Goal: Transaction & Acquisition: Purchase product/service

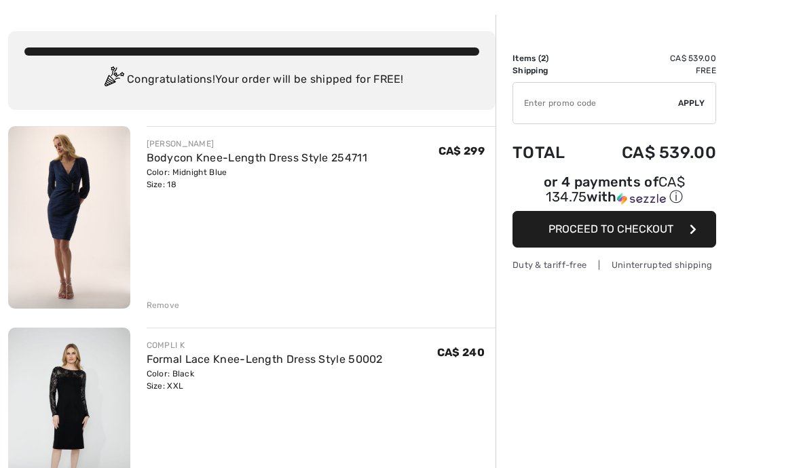
scroll to position [52, 0]
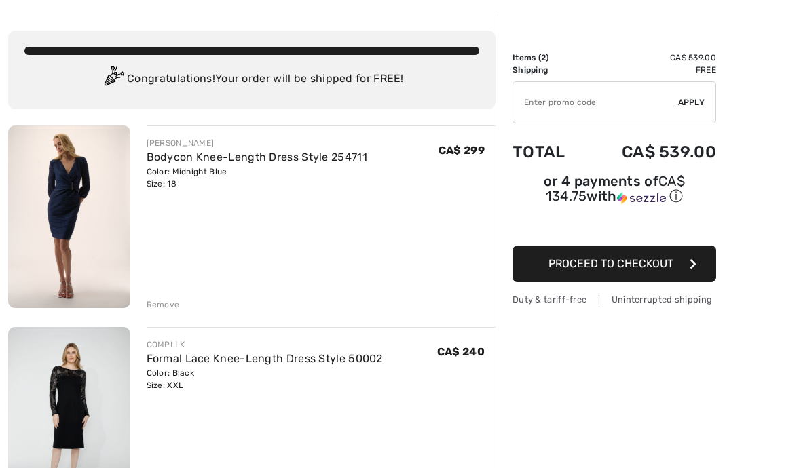
click at [55, 253] on img at bounding box center [69, 217] width 122 height 183
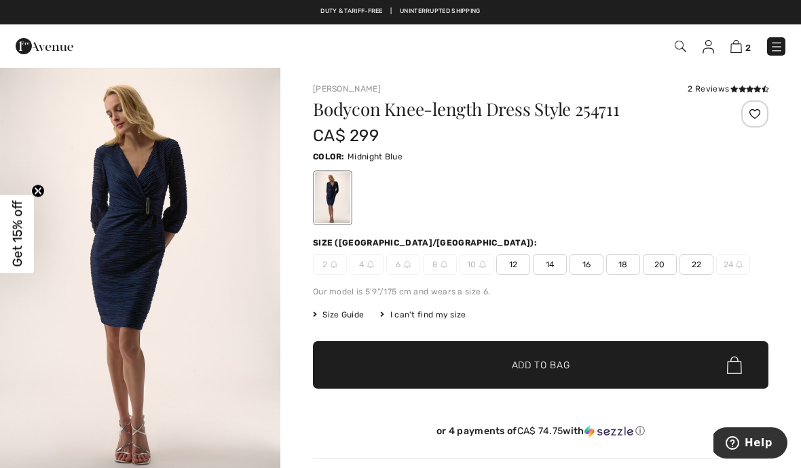
click at [730, 56] on div "2 Checkout" at bounding box center [565, 47] width 461 height 28
click at [741, 45] on img at bounding box center [736, 46] width 12 height 13
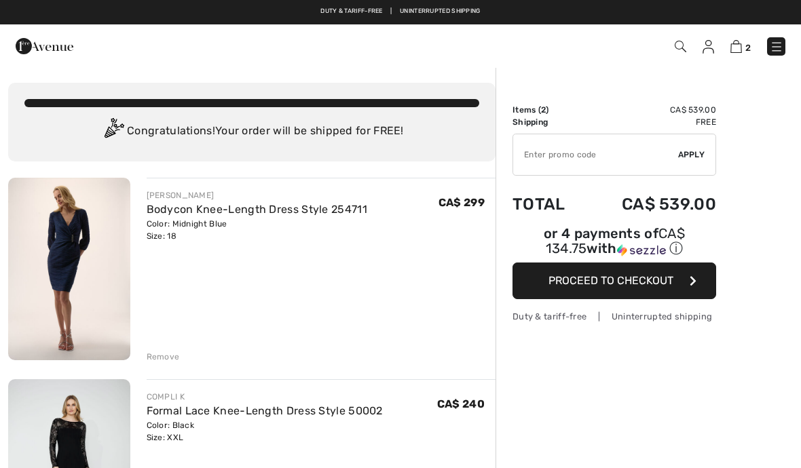
click at [168, 356] on div "Remove" at bounding box center [163, 357] width 33 height 12
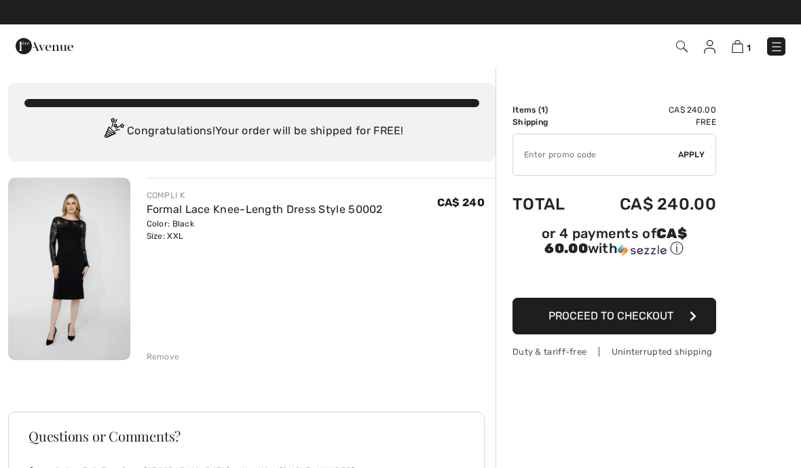
click at [45, 48] on img at bounding box center [45, 46] width 58 height 27
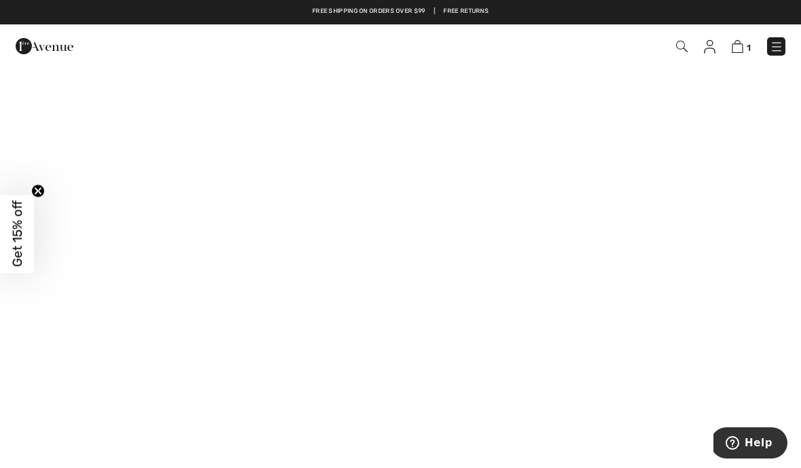
click at [781, 45] on img at bounding box center [777, 47] width 14 height 14
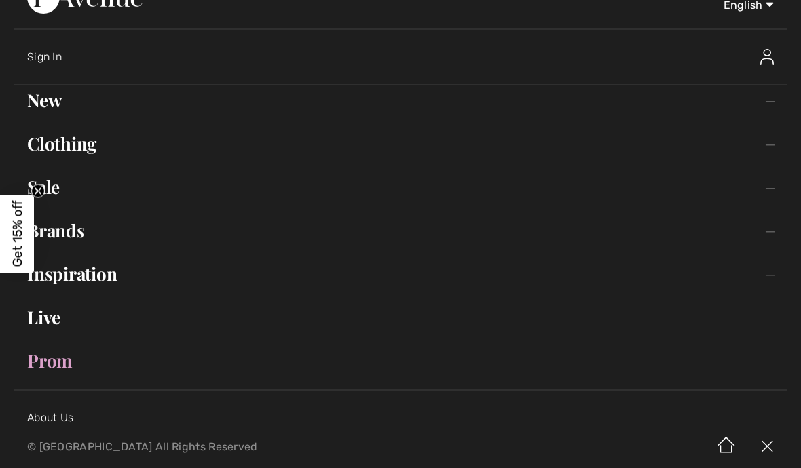
scroll to position [35, 0]
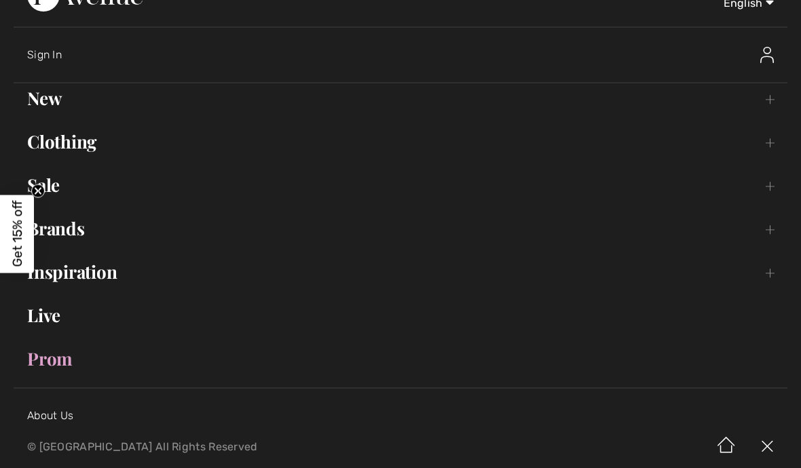
click at [69, 153] on link "Clothing Toggle submenu" at bounding box center [401, 142] width 774 height 30
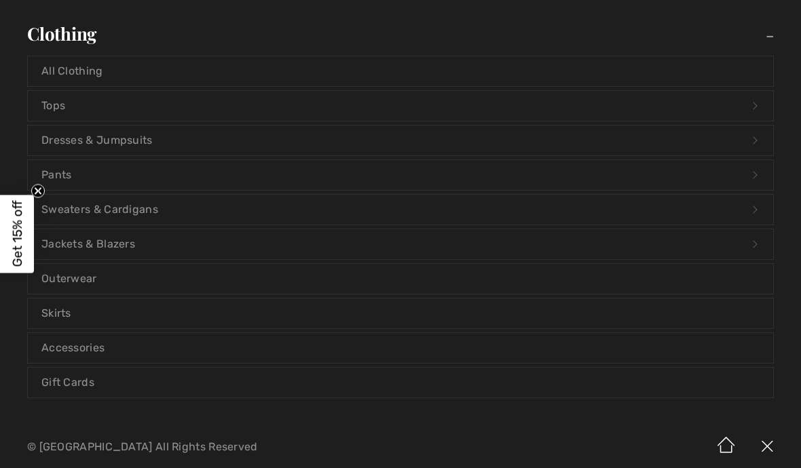
scroll to position [140, 0]
click at [52, 112] on link "Tops Open submenu" at bounding box center [400, 108] width 745 height 30
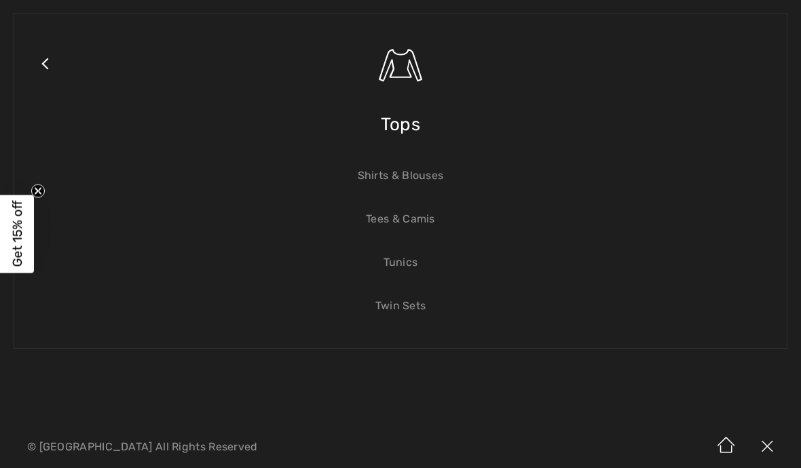
click at [409, 124] on span "Tops" at bounding box center [400, 124] width 39 height 48
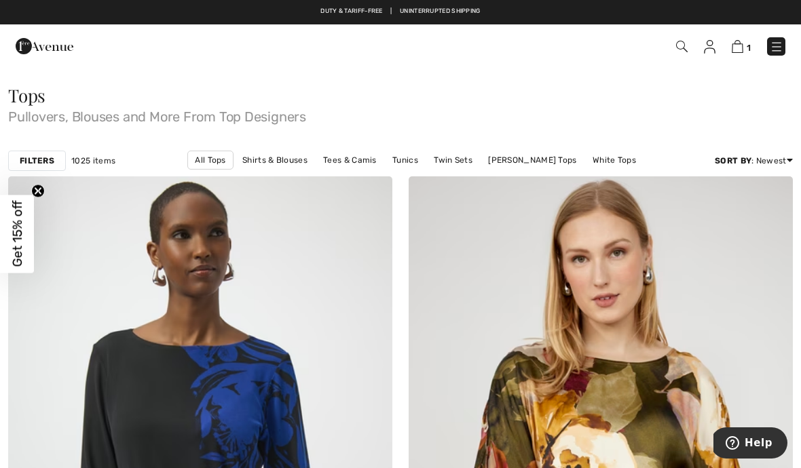
click at [39, 159] on strong "Filters" at bounding box center [37, 161] width 35 height 12
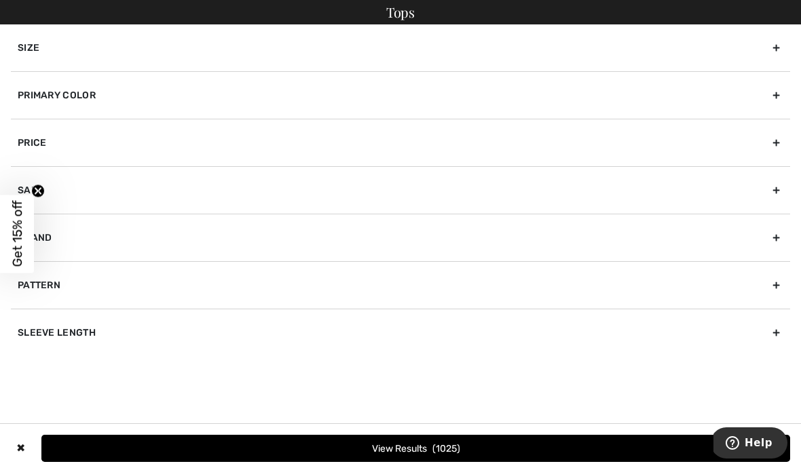
click at [23, 54] on div "Size" at bounding box center [400, 47] width 779 height 47
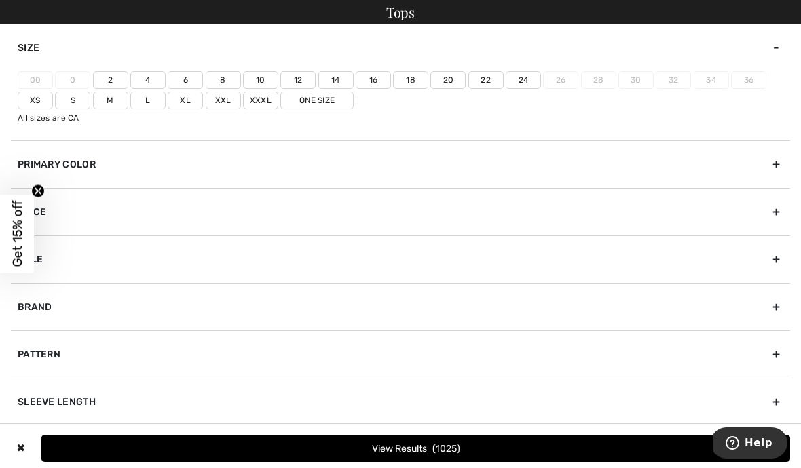
click at [413, 79] on label "18" at bounding box center [410, 80] width 35 height 18
click at [0, 0] on input"] "18" at bounding box center [0, 0] width 0 height 0
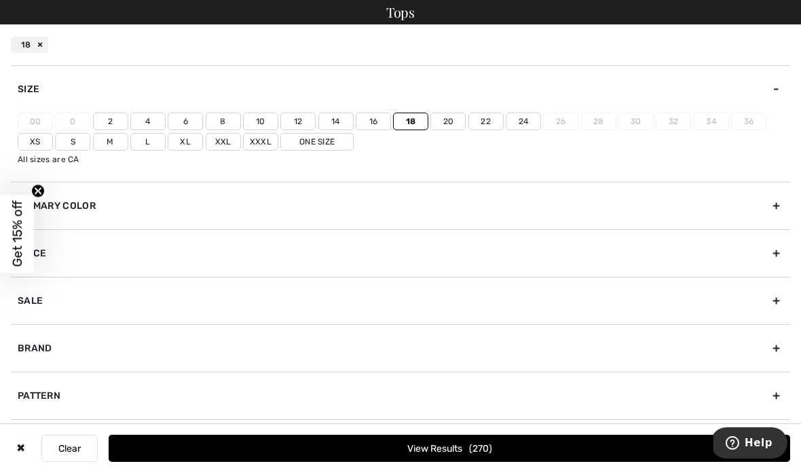
click at [447, 119] on label "20" at bounding box center [447, 122] width 35 height 18
click at [0, 0] on input"] "20" at bounding box center [0, 0] width 0 height 0
click at [224, 143] on label "Xxl" at bounding box center [223, 142] width 35 height 18
click at [0, 0] on input"] "Xxl" at bounding box center [0, 0] width 0 height 0
click at [263, 143] on label "Xxxl" at bounding box center [260, 142] width 35 height 18
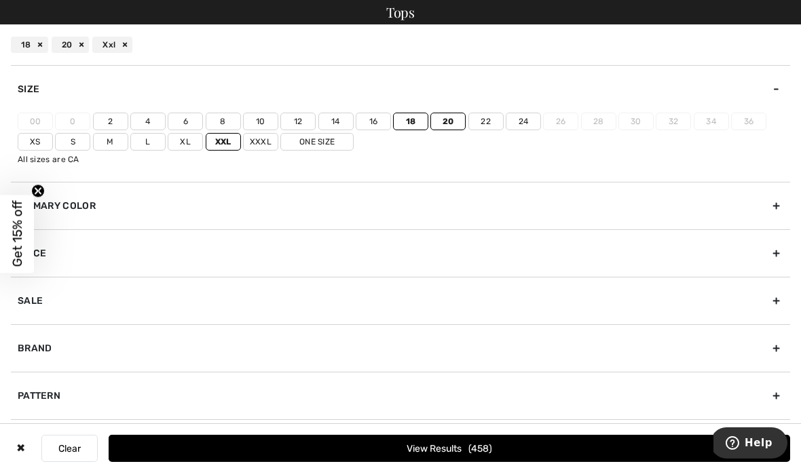
click at [0, 0] on input"] "Xxxl" at bounding box center [0, 0] width 0 height 0
click at [491, 456] on button "View Results 459" at bounding box center [449, 448] width 681 height 27
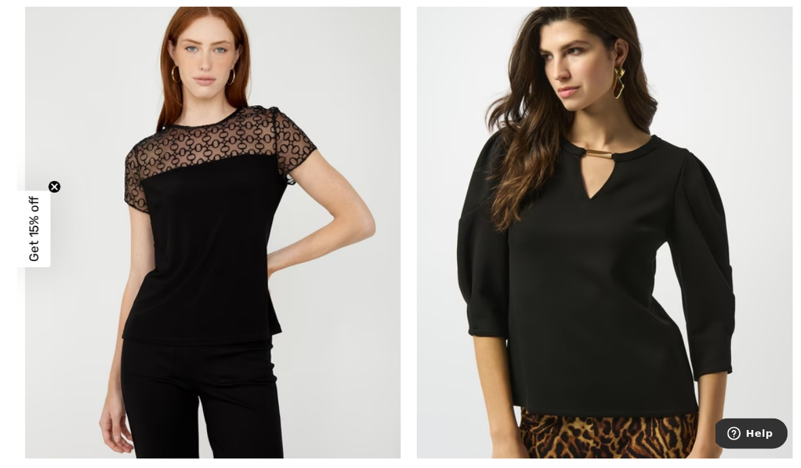
scroll to position [1549, 0]
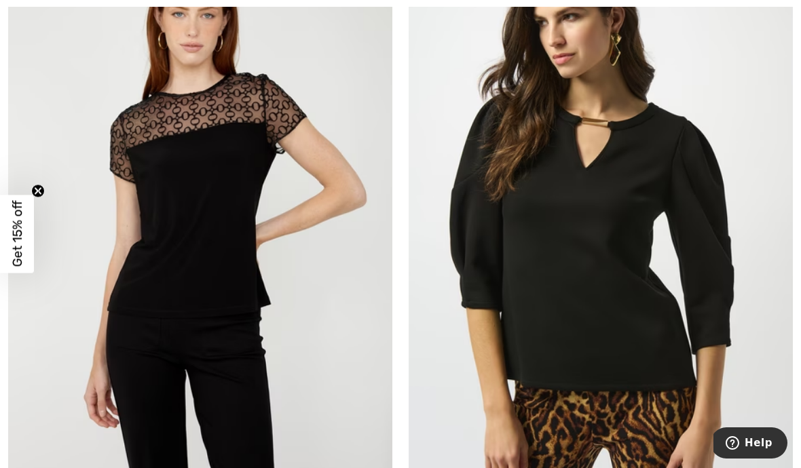
click at [719, 317] on img at bounding box center [601, 209] width 384 height 576
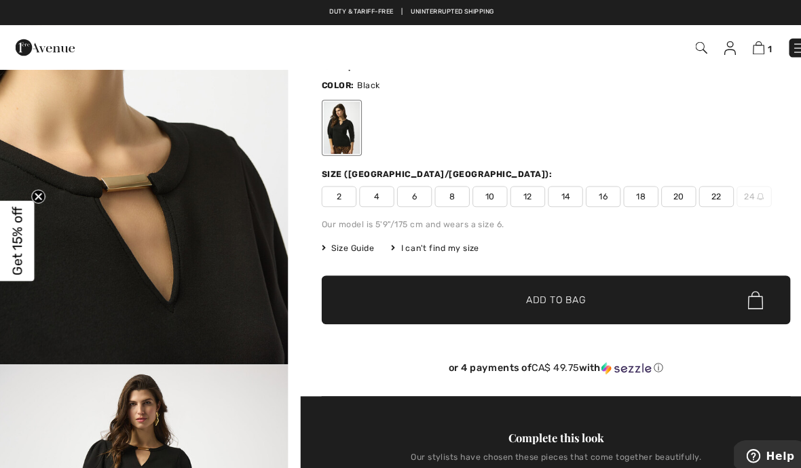
scroll to position [124, 0]
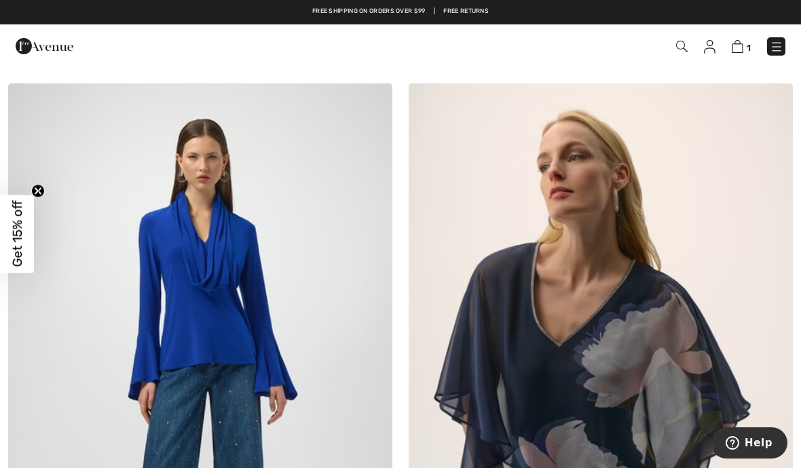
scroll to position [4094, 0]
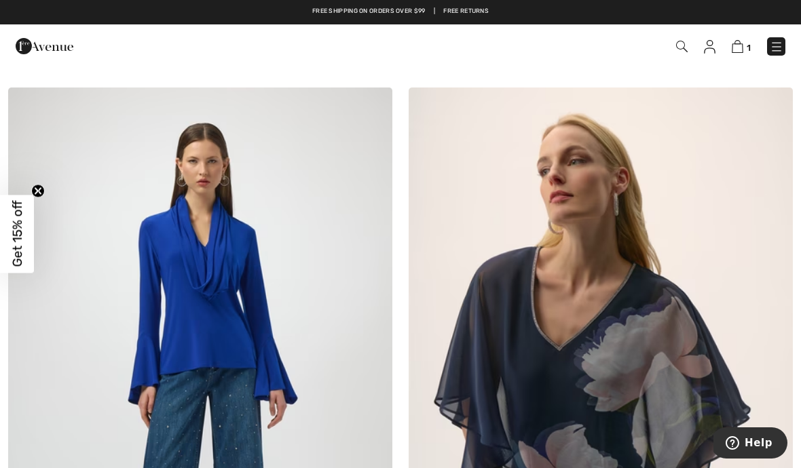
click at [285, 309] on img at bounding box center [200, 376] width 384 height 576
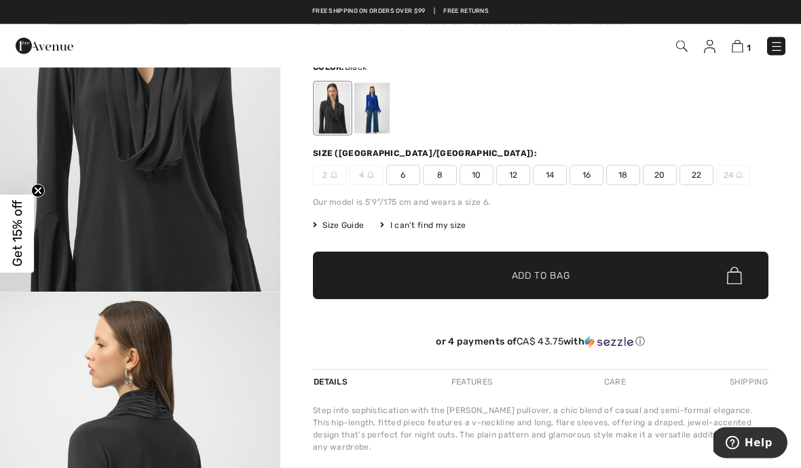
scroll to position [96, 0]
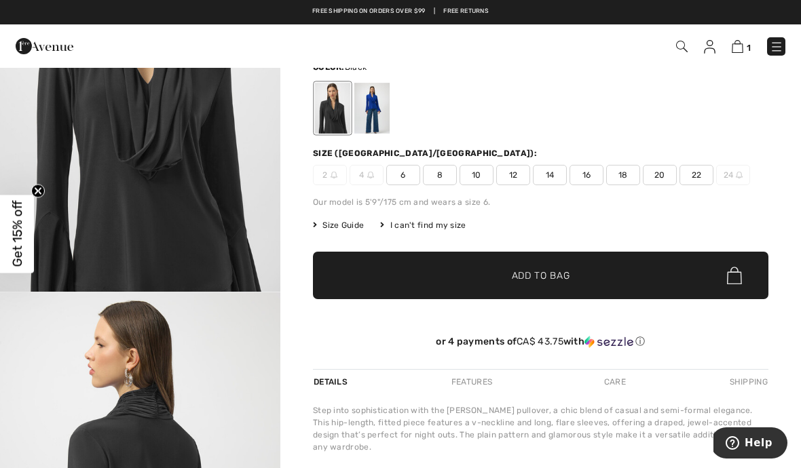
click at [379, 111] on div at bounding box center [371, 108] width 35 height 51
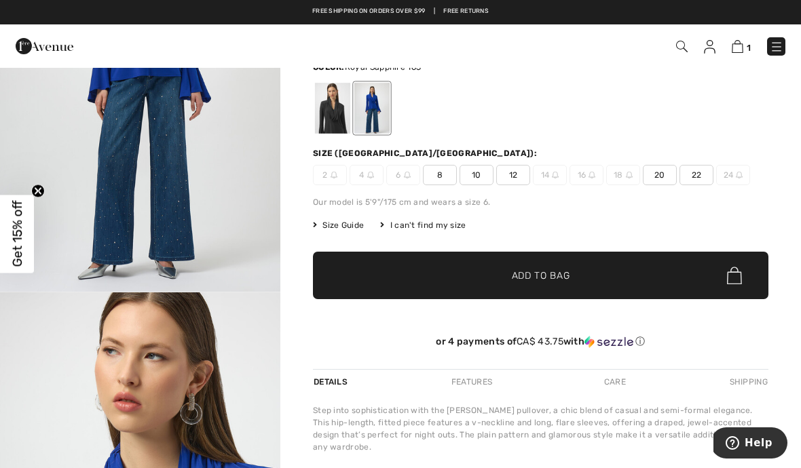
scroll to position [0, 0]
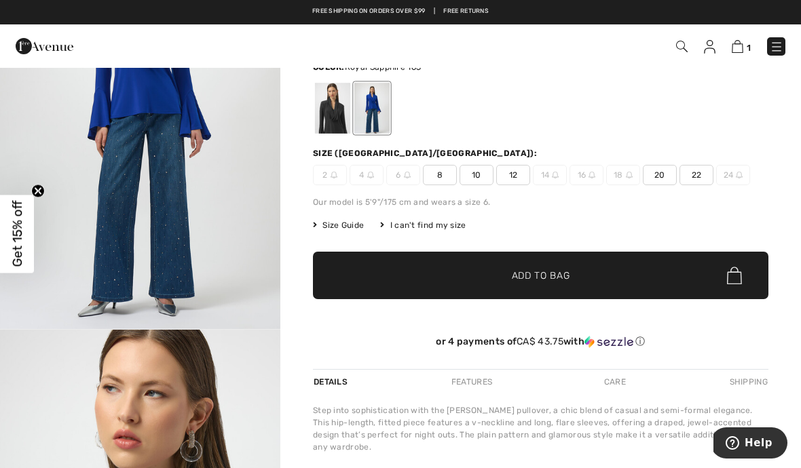
click at [429, 468] on li "96% Polyester, 4% Spandex" at bounding box center [544, 476] width 447 height 12
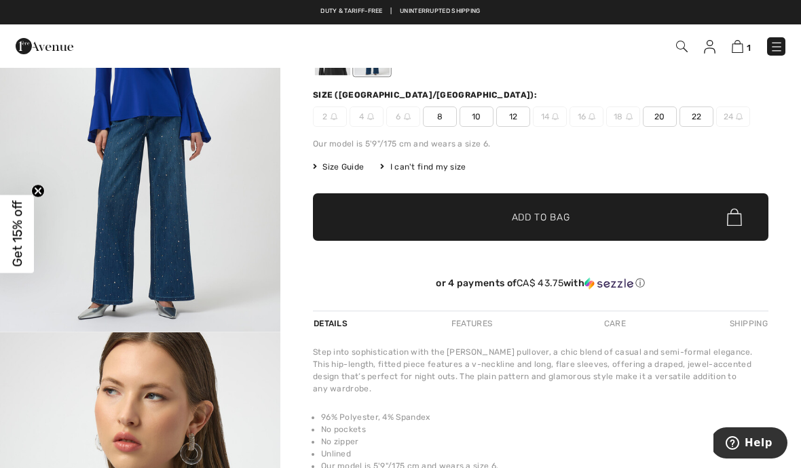
scroll to position [155, 0]
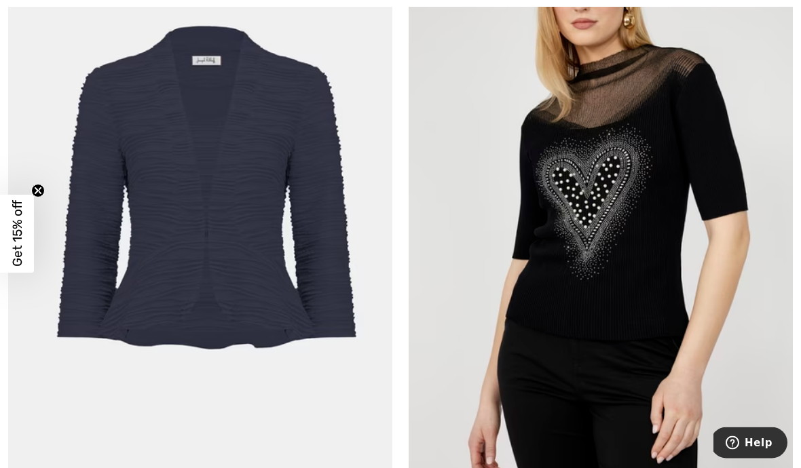
scroll to position [6837, 0]
click at [283, 407] on img at bounding box center [200, 218] width 384 height 576
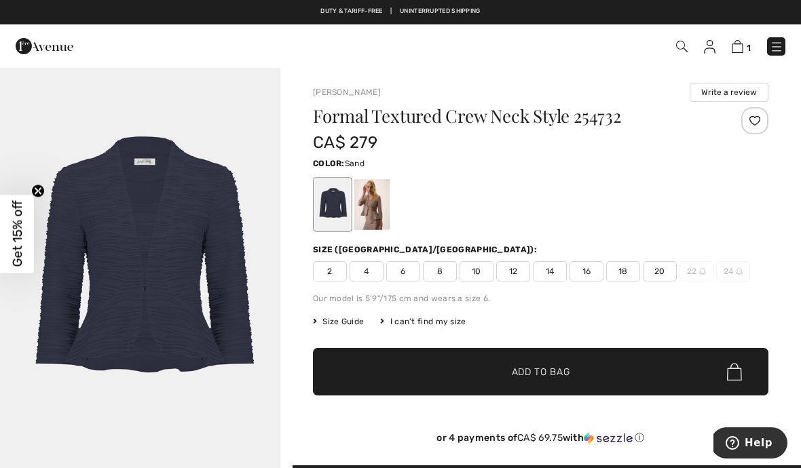
click at [379, 206] on div at bounding box center [371, 204] width 35 height 51
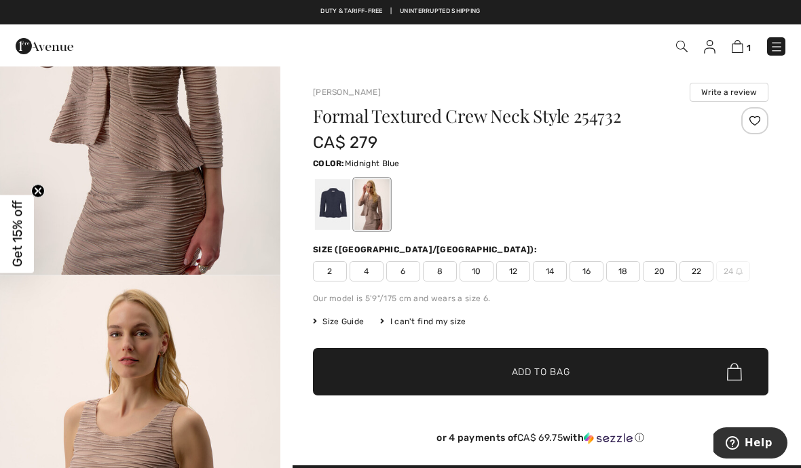
click at [332, 218] on div at bounding box center [332, 204] width 35 height 51
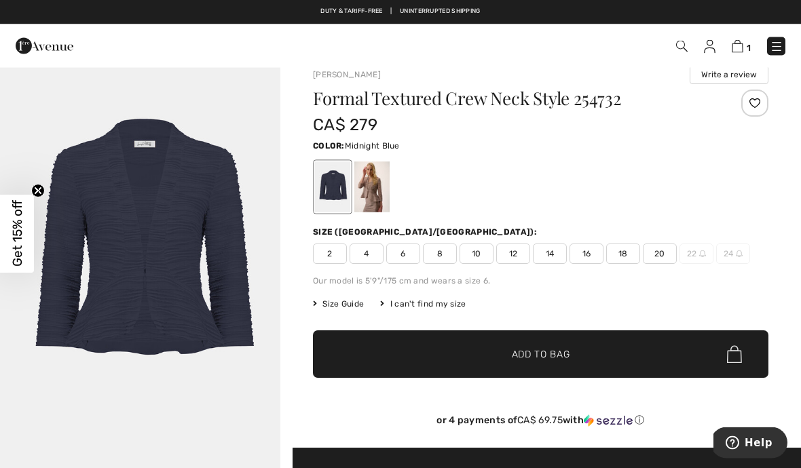
scroll to position [4, 0]
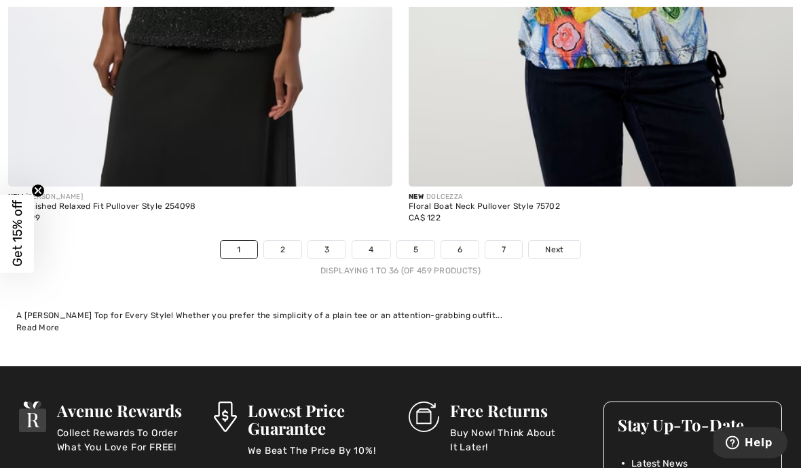
scroll to position [11859, 0]
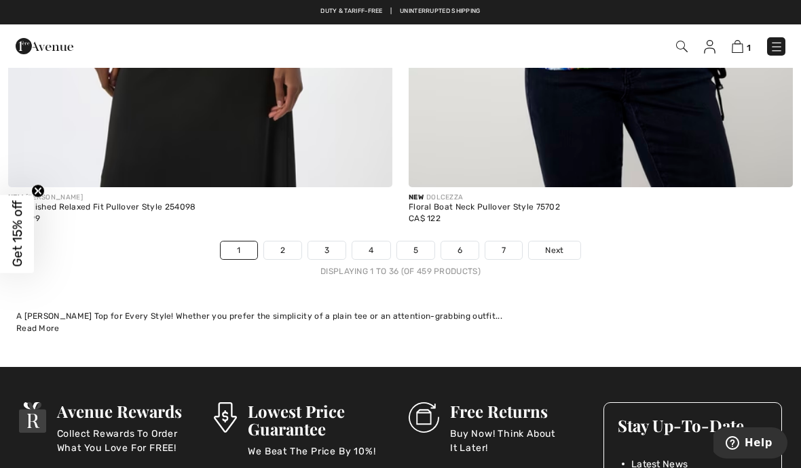
click at [282, 242] on link "2" at bounding box center [282, 251] width 37 height 18
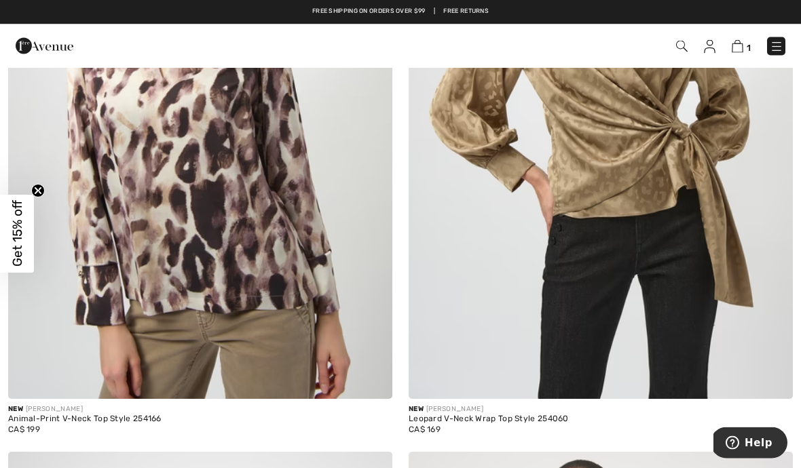
scroll to position [1629, 0]
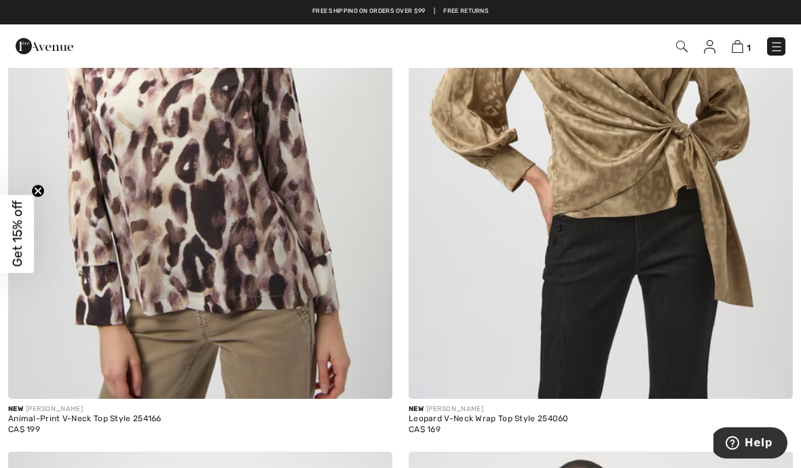
click at [716, 272] on img at bounding box center [601, 111] width 384 height 576
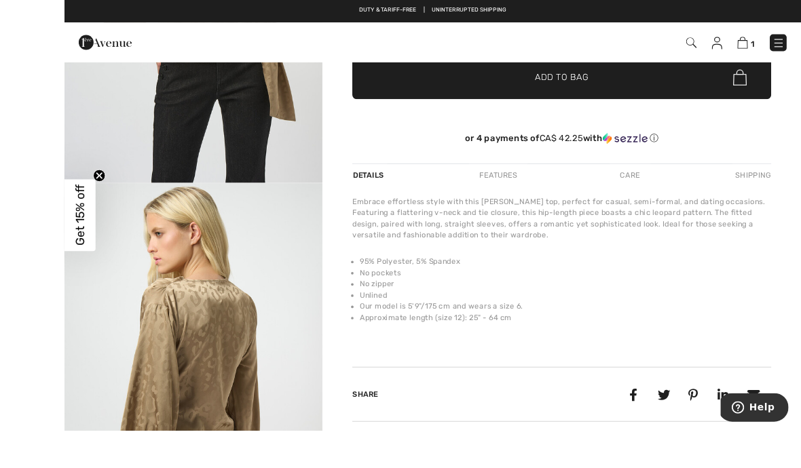
scroll to position [394, 0]
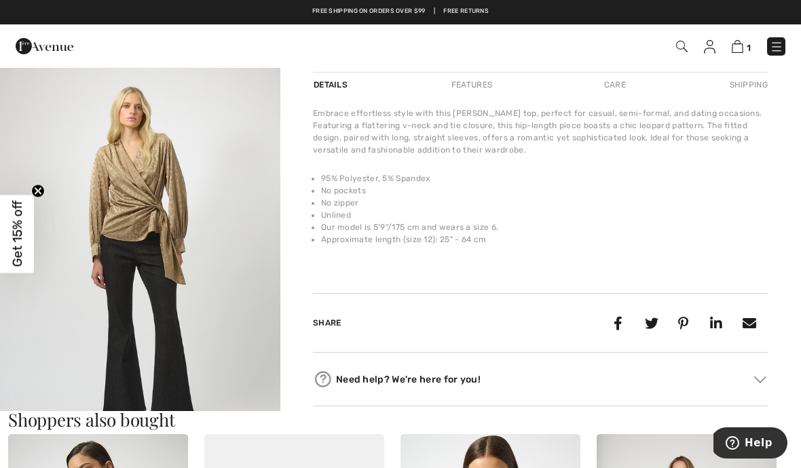
click at [521, 412] on h3 "Shoppers also bought" at bounding box center [400, 420] width 785 height 18
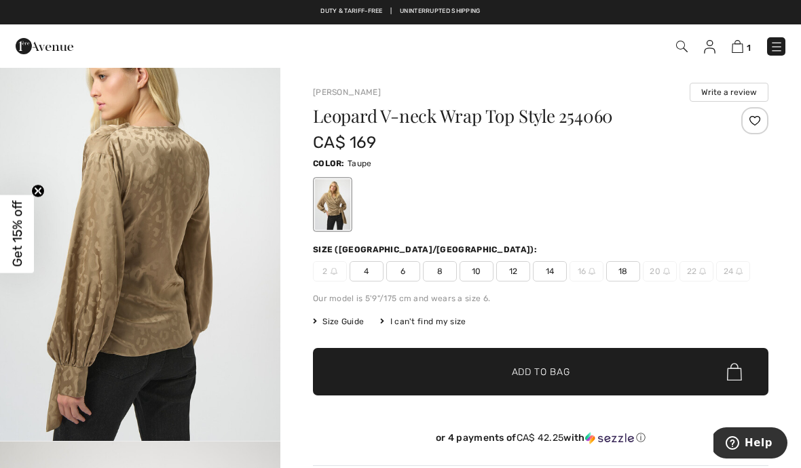
scroll to position [1, 0]
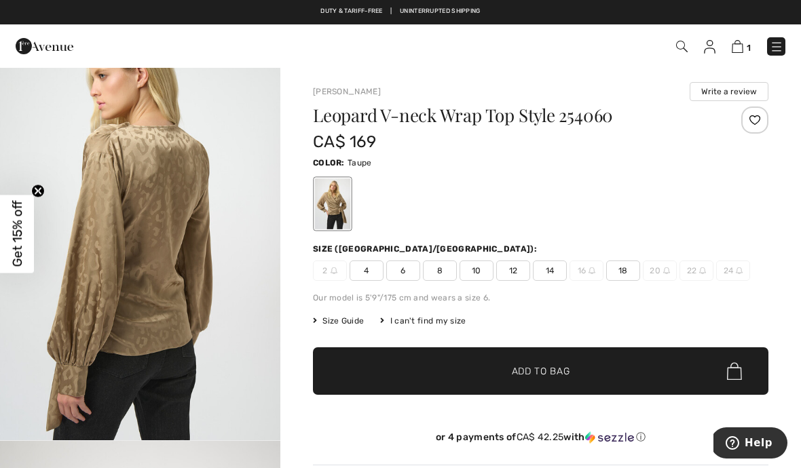
click at [630, 269] on span "18" at bounding box center [623, 271] width 34 height 20
click at [426, 325] on div "I can't find my size" at bounding box center [423, 321] width 86 height 12
click at [353, 323] on div "If you'd like to be notified when a size becomes available, just select the siz…" at bounding box center [400, 285] width 475 height 428
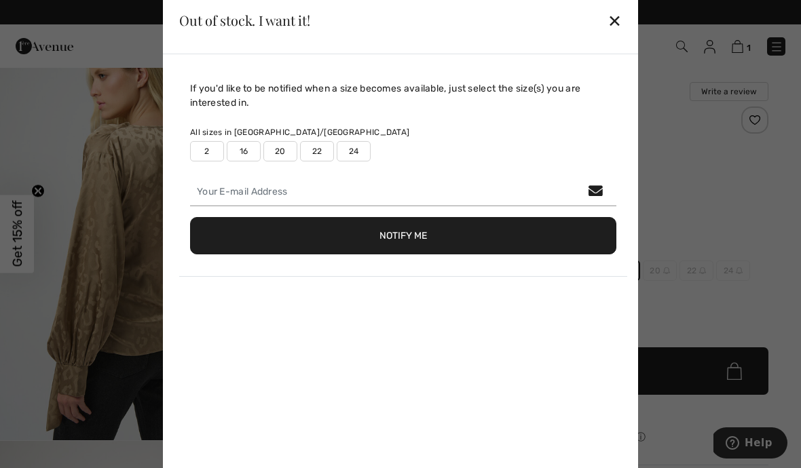
click at [618, 24] on div "✕" at bounding box center [614, 20] width 14 height 29
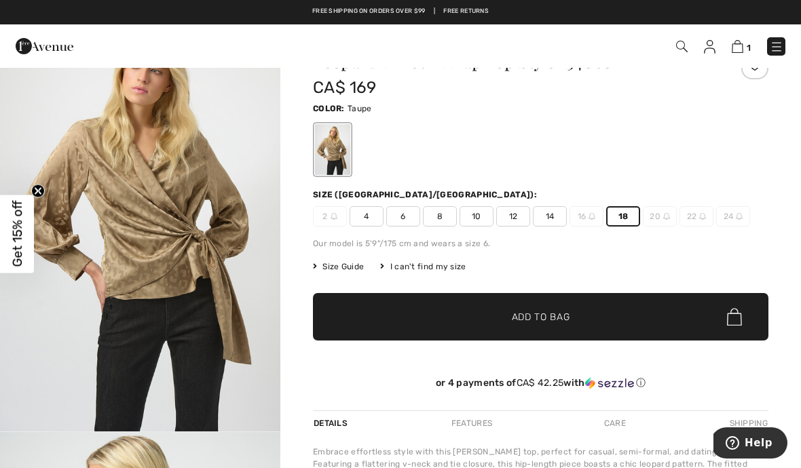
scroll to position [58, 0]
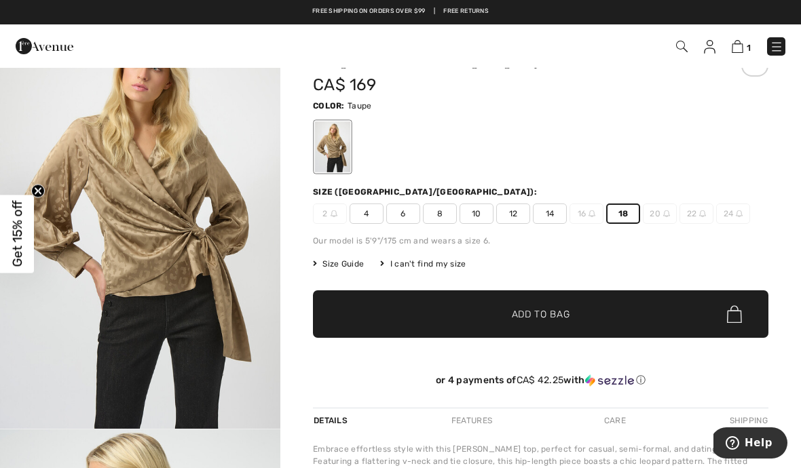
click at [564, 300] on span "✔ Added to Bag Add to Bag" at bounding box center [540, 314] width 455 height 48
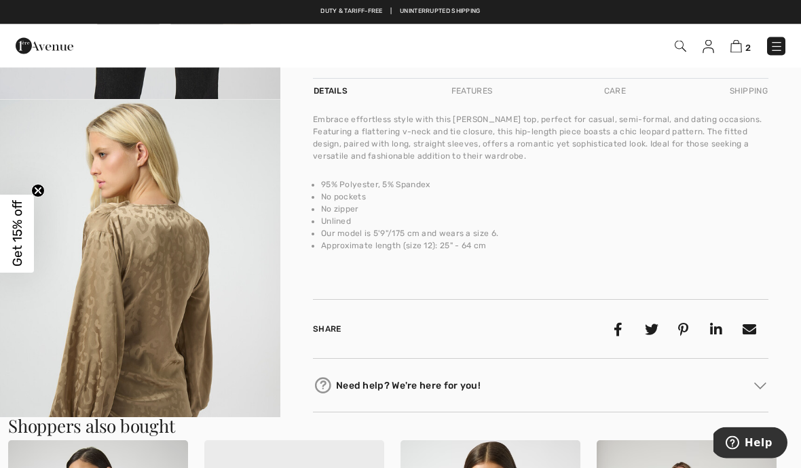
scroll to position [403, 0]
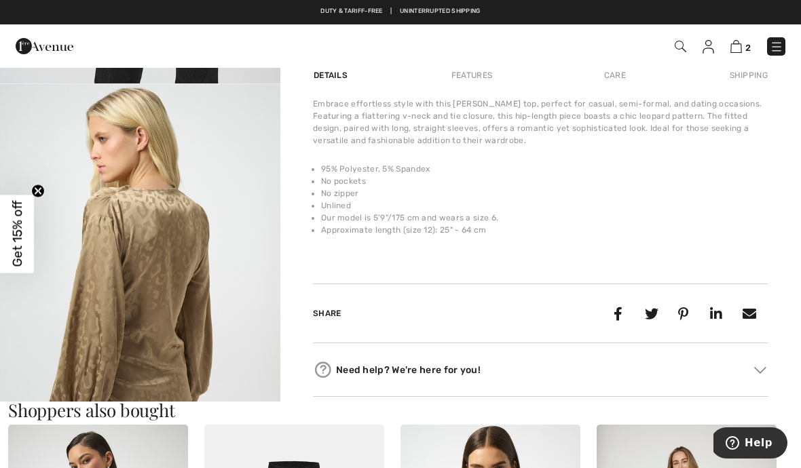
click at [152, 3] on div "Duty & tariff-free | Uninterrupted shipping Free shipping on orders over $99 | …" at bounding box center [400, 12] width 801 height 24
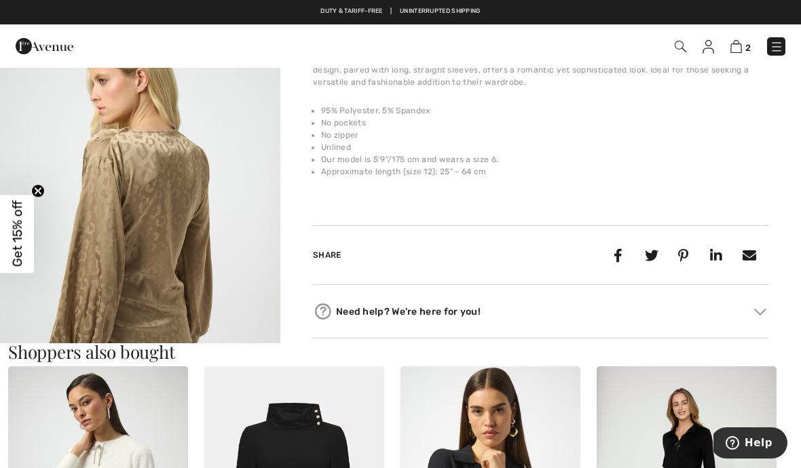
scroll to position [462, 0]
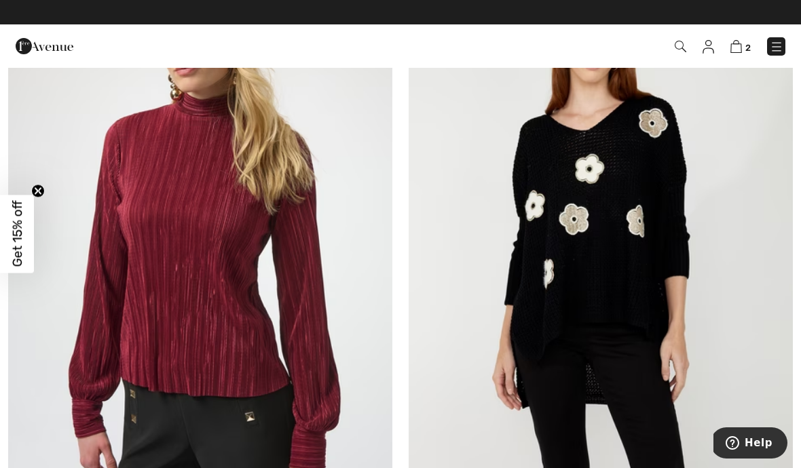
scroll to position [6063, 0]
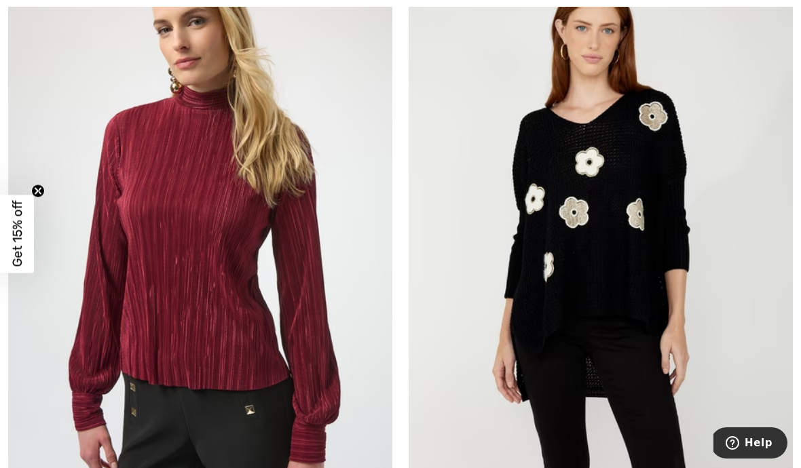
click at [690, 249] on img at bounding box center [601, 231] width 384 height 576
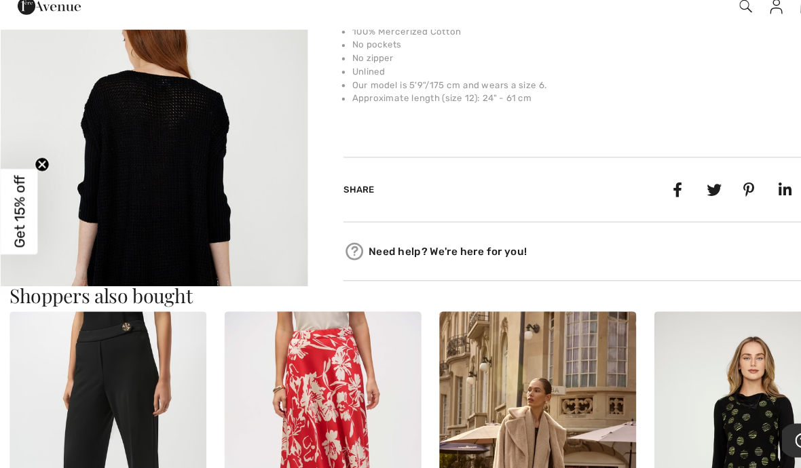
scroll to position [576, 0]
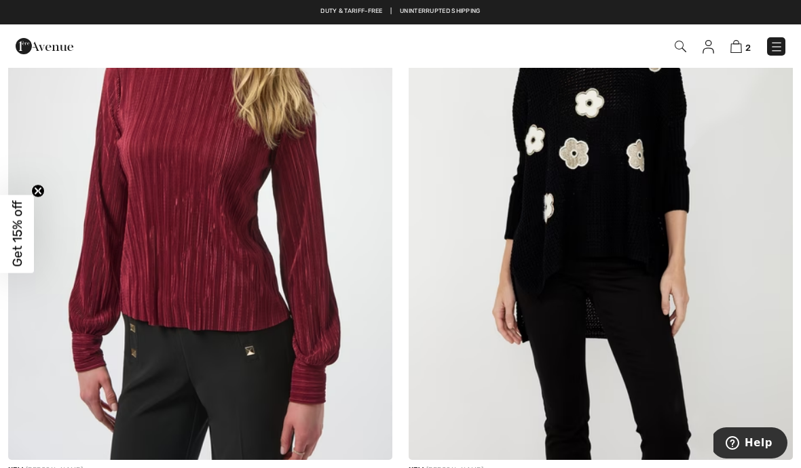
click at [352, 383] on img at bounding box center [200, 172] width 384 height 576
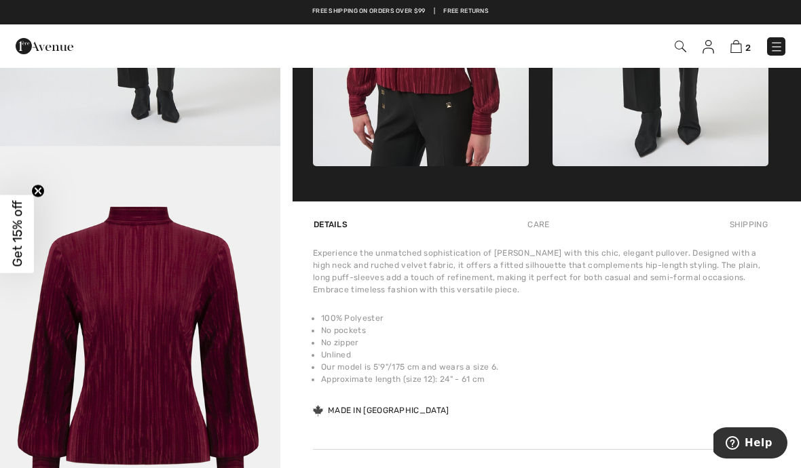
scroll to position [760, 0]
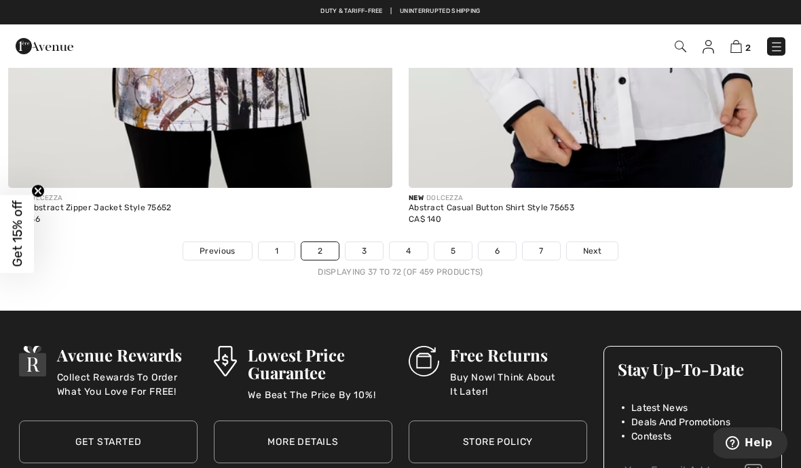
scroll to position [11596, 0]
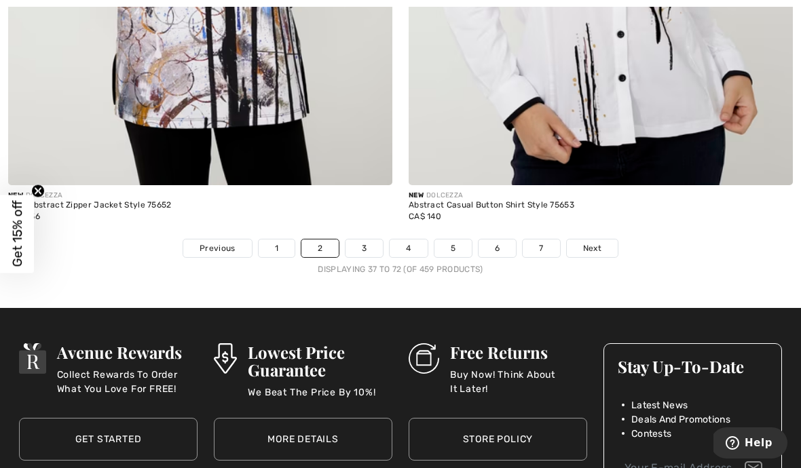
click at [371, 240] on link "3" at bounding box center [363, 249] width 37 height 18
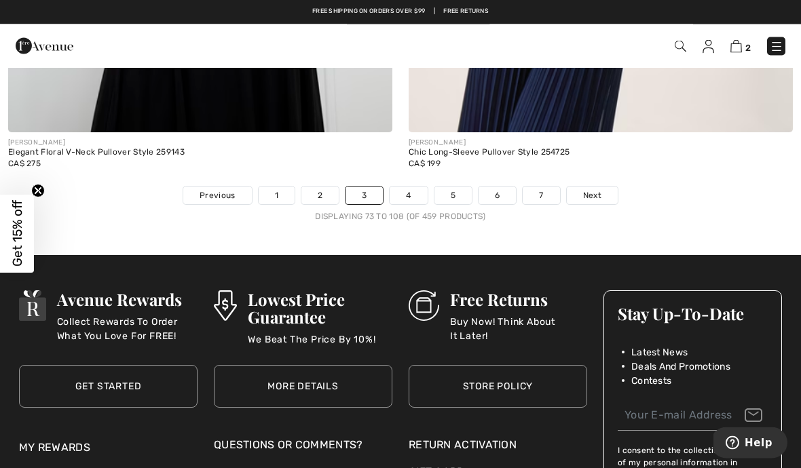
scroll to position [11806, 0]
click at [417, 187] on link "4" at bounding box center [408, 196] width 37 height 18
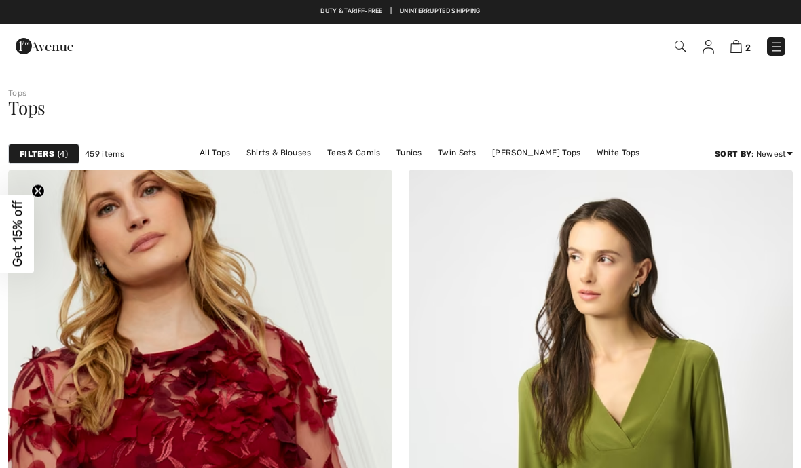
checkbox input "true"
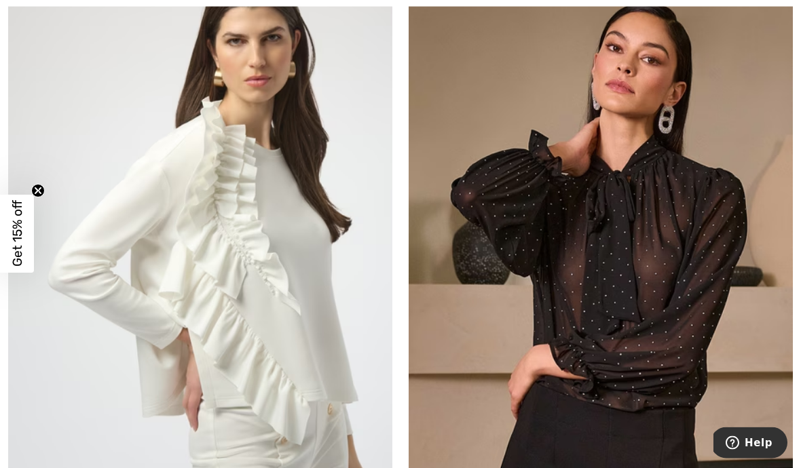
scroll to position [2132, 0]
click at [723, 381] on img at bounding box center [601, 259] width 384 height 576
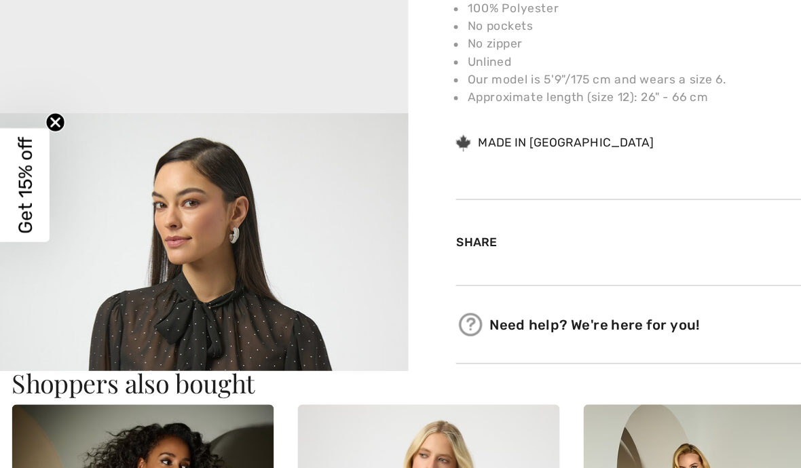
scroll to position [224, 0]
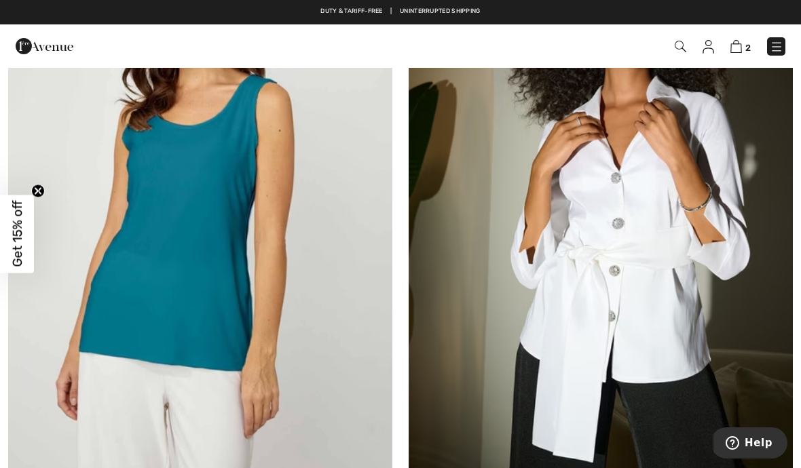
scroll to position [6217, 0]
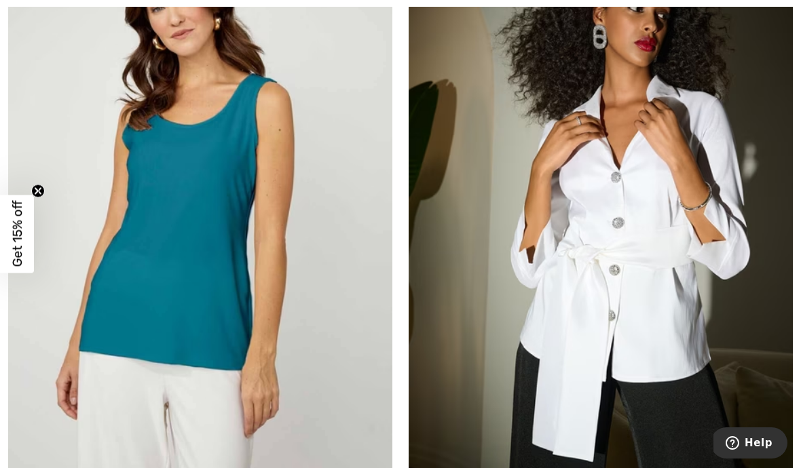
click at [744, 320] on img at bounding box center [601, 211] width 384 height 576
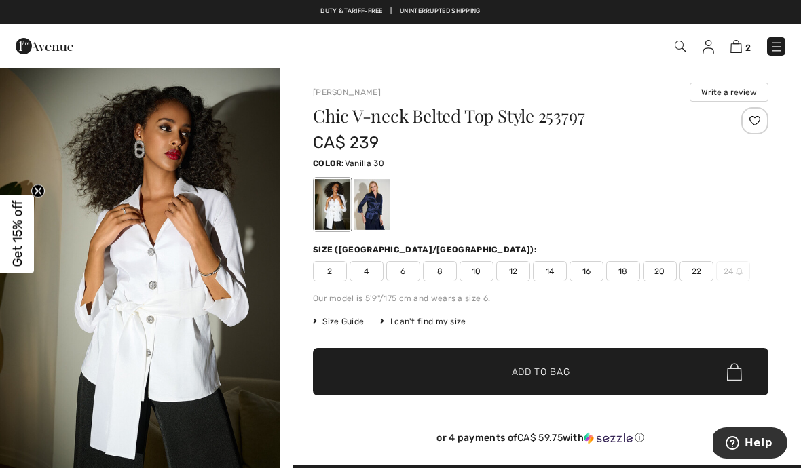
click at [374, 212] on div at bounding box center [371, 204] width 35 height 51
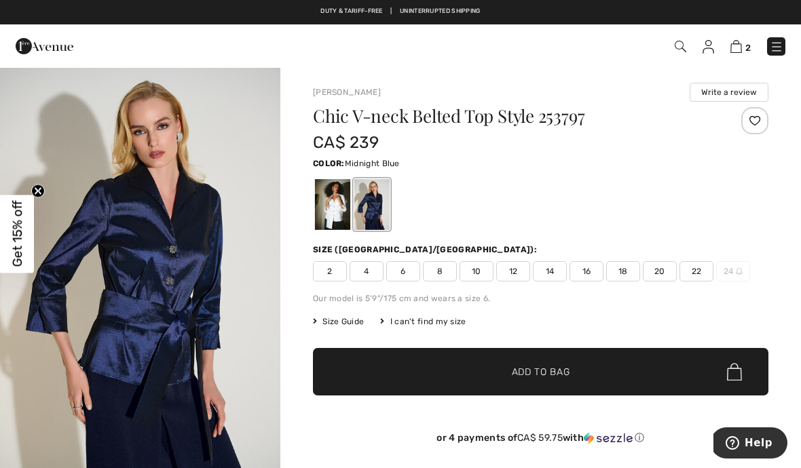
click at [335, 211] on div at bounding box center [332, 204] width 35 height 51
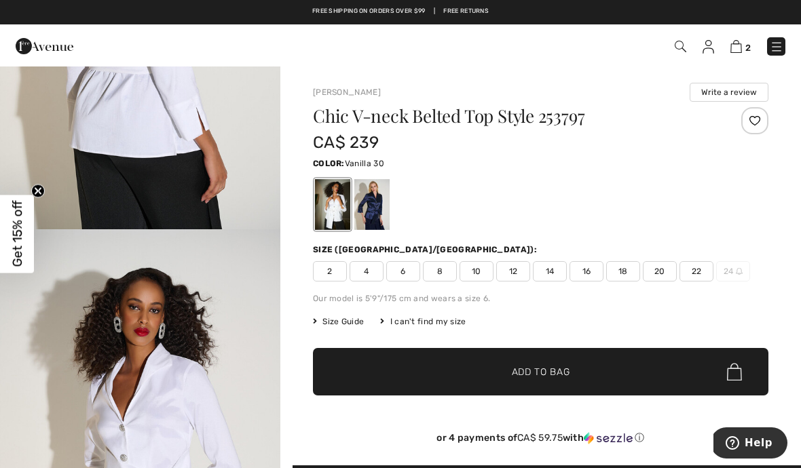
scroll to position [677, 0]
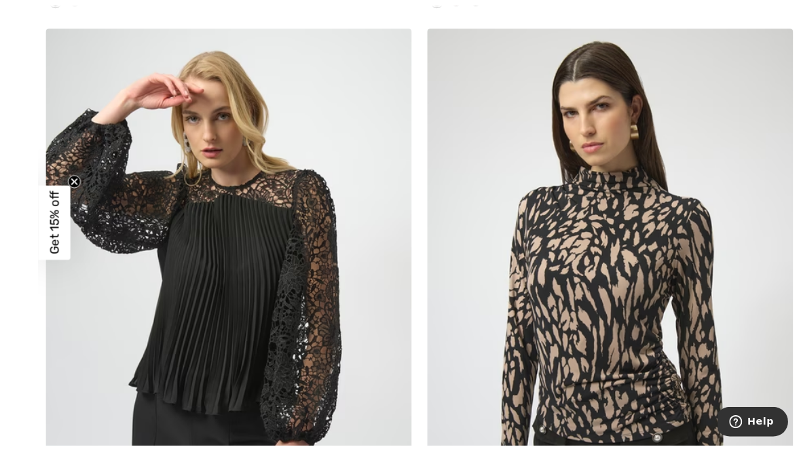
scroll to position [9525, 0]
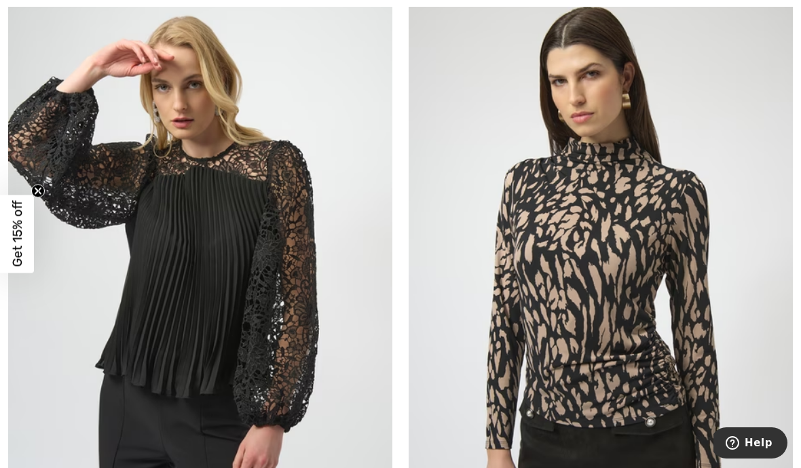
click at [732, 211] on img at bounding box center [601, 281] width 384 height 576
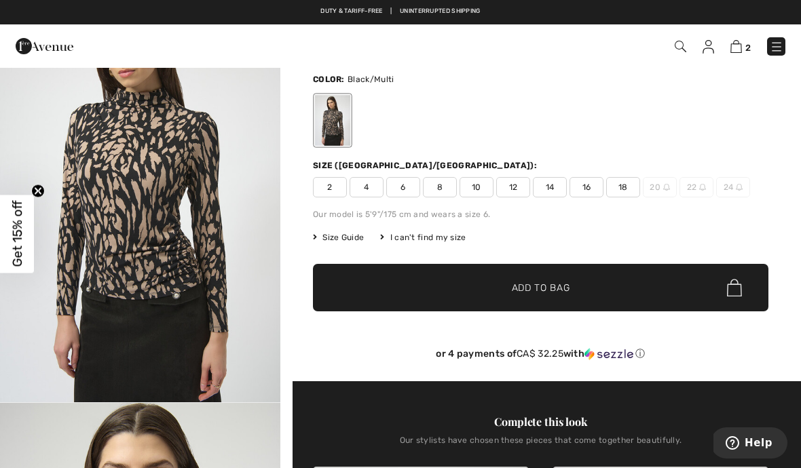
scroll to position [83, 0]
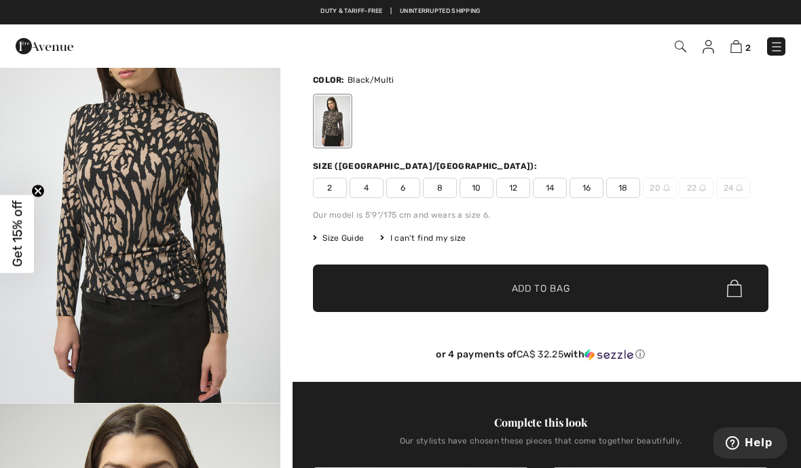
click at [632, 189] on span "18" at bounding box center [623, 188] width 34 height 20
click at [669, 286] on span "✔ Added to Bag Add to Bag" at bounding box center [540, 289] width 455 height 48
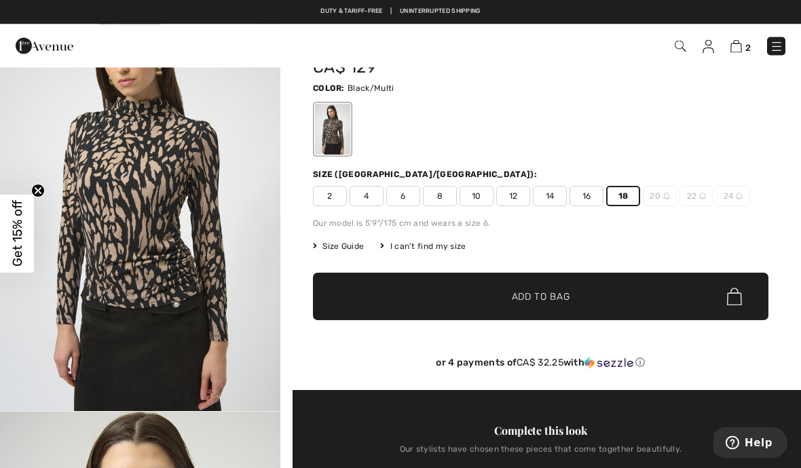
scroll to position [100, 0]
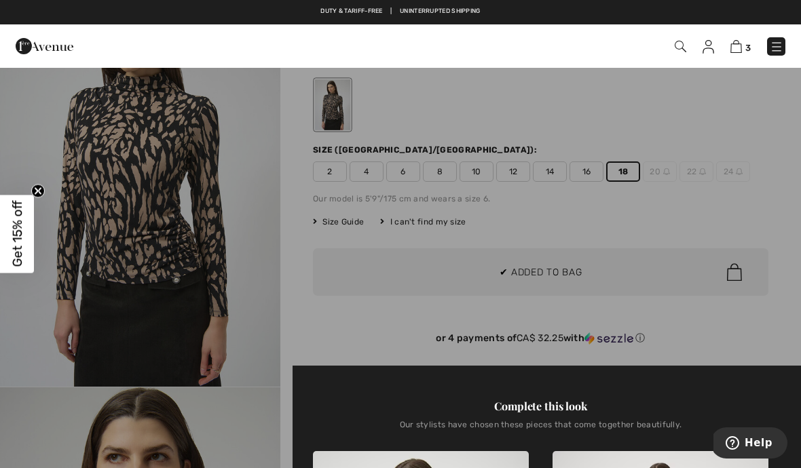
click at [556, 280] on div at bounding box center [400, 234] width 801 height 468
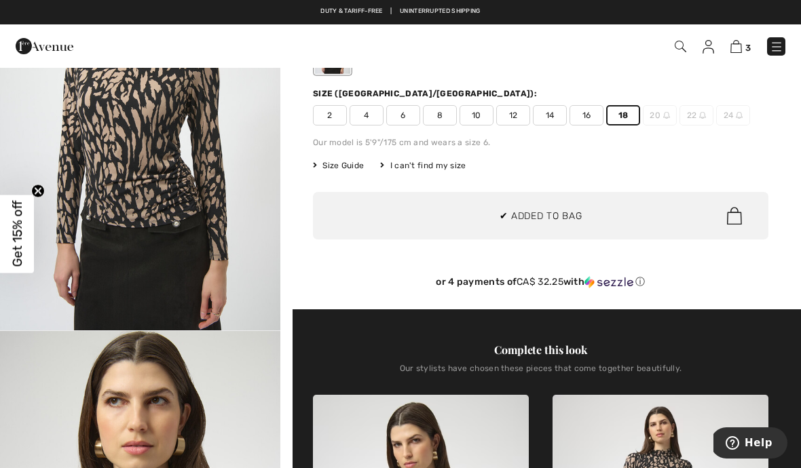
scroll to position [159, 0]
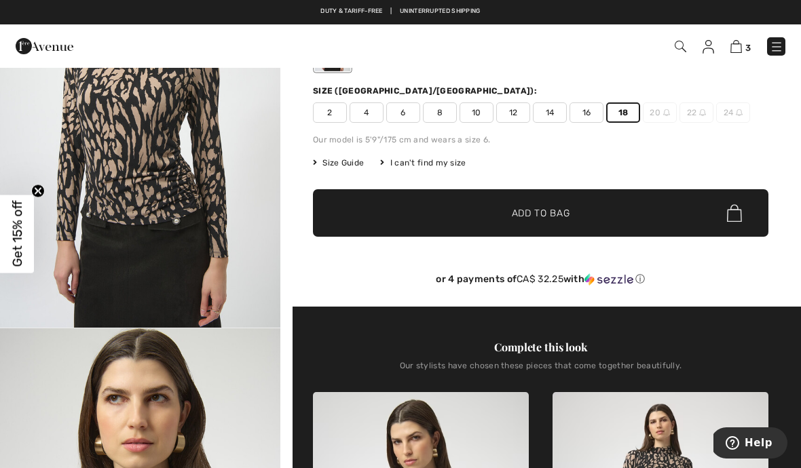
click at [738, 47] on img at bounding box center [736, 46] width 12 height 13
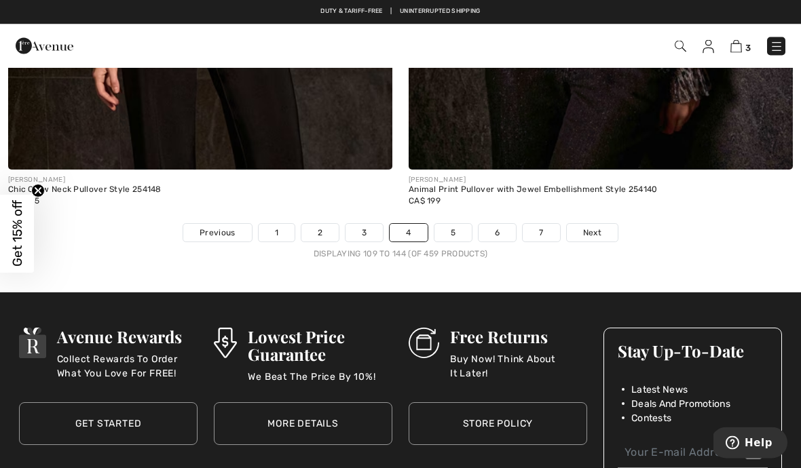
scroll to position [11836, 0]
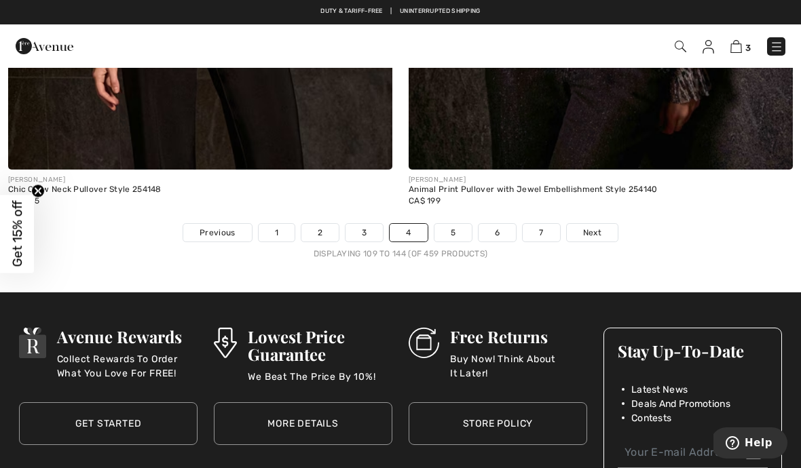
click at [464, 224] on link "5" at bounding box center [452, 233] width 37 height 18
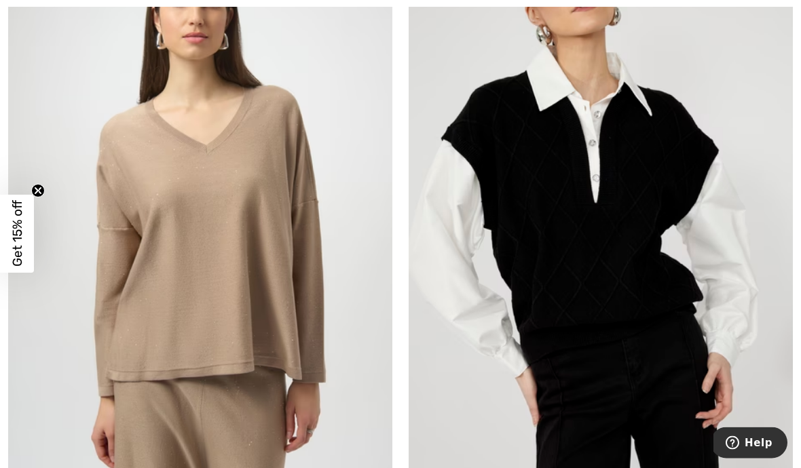
scroll to position [2774, 0]
click at [664, 275] on img at bounding box center [601, 224] width 384 height 576
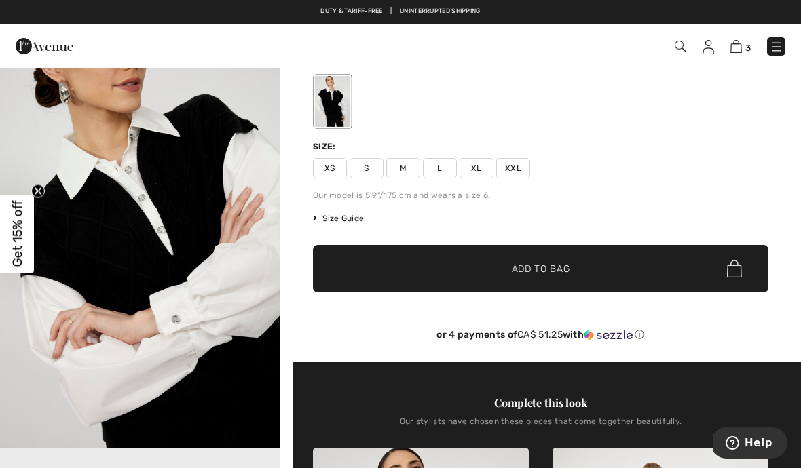
scroll to position [105, 0]
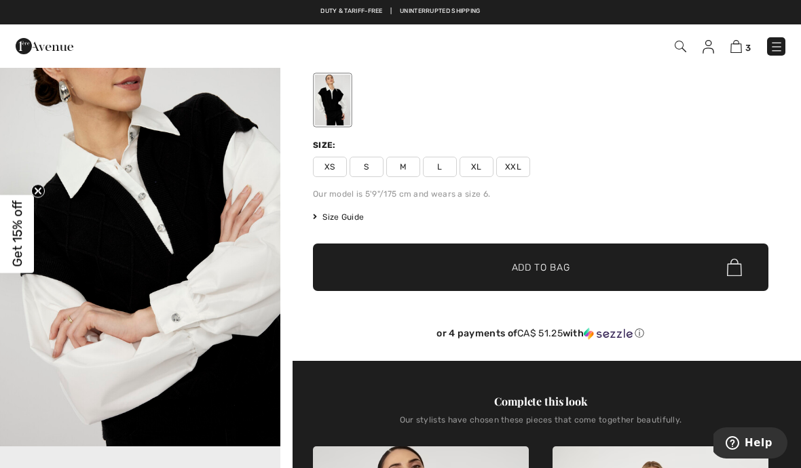
click at [521, 167] on span "XXL" at bounding box center [513, 167] width 34 height 20
click at [512, 268] on span "Add to Bag" at bounding box center [541, 268] width 58 height 14
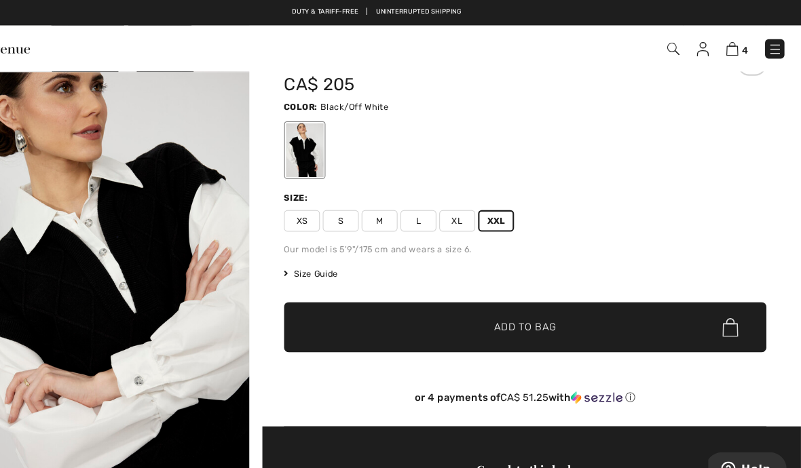
scroll to position [45, 0]
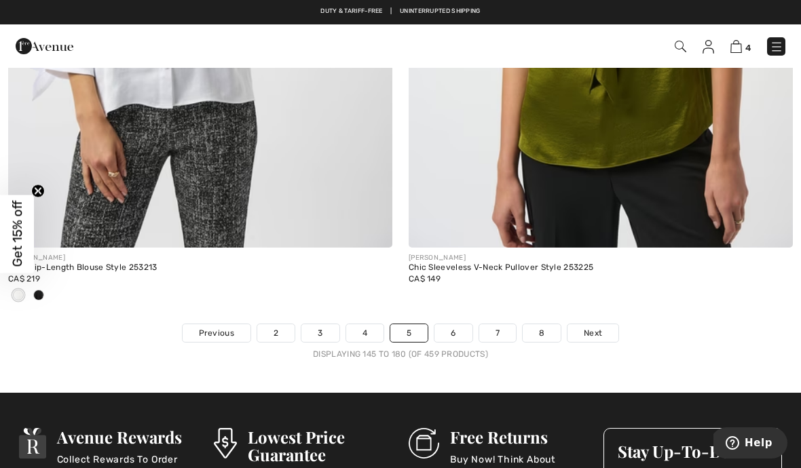
scroll to position [11670, 0]
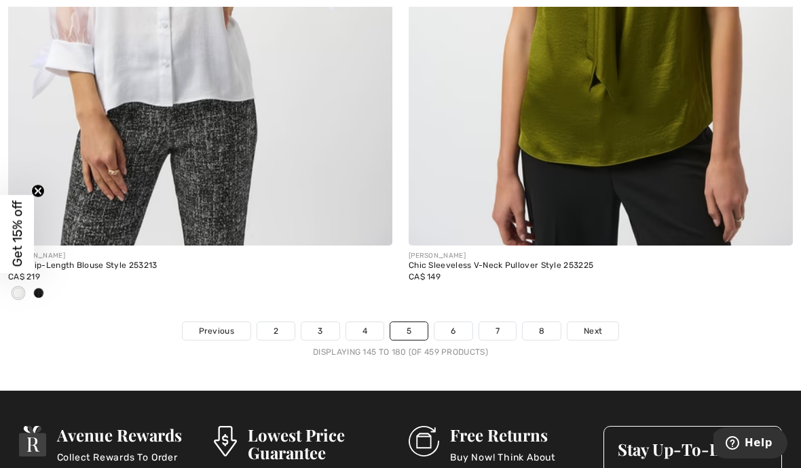
click at [464, 322] on link "6" at bounding box center [452, 331] width 37 height 18
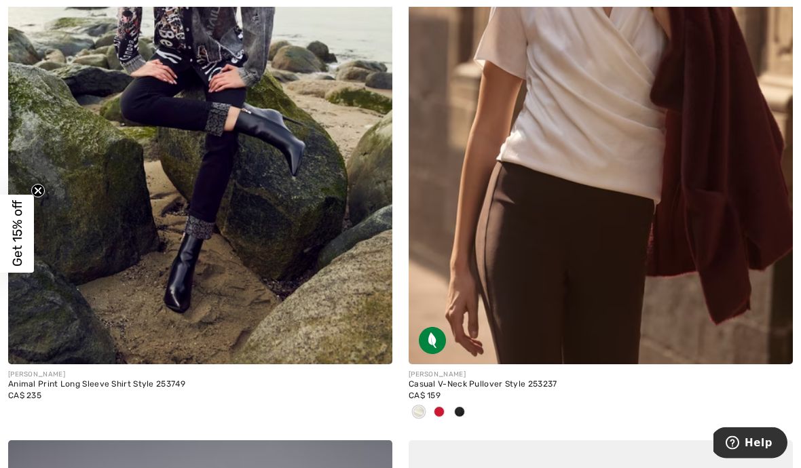
scroll to position [3011, 0]
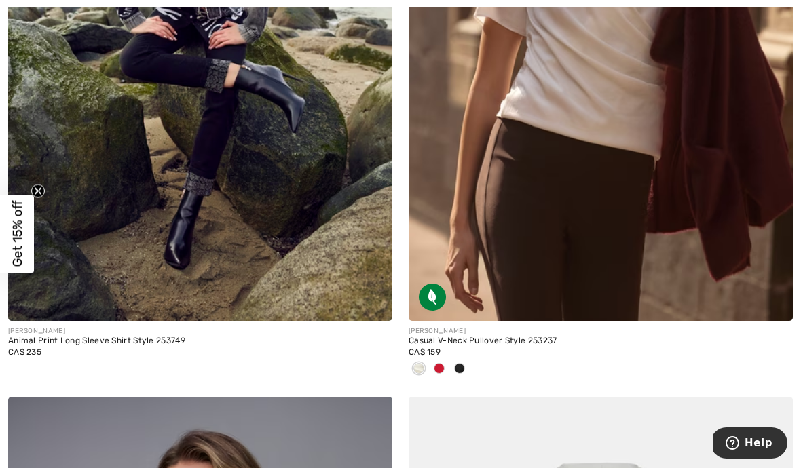
click at [443, 364] on span at bounding box center [439, 368] width 11 height 11
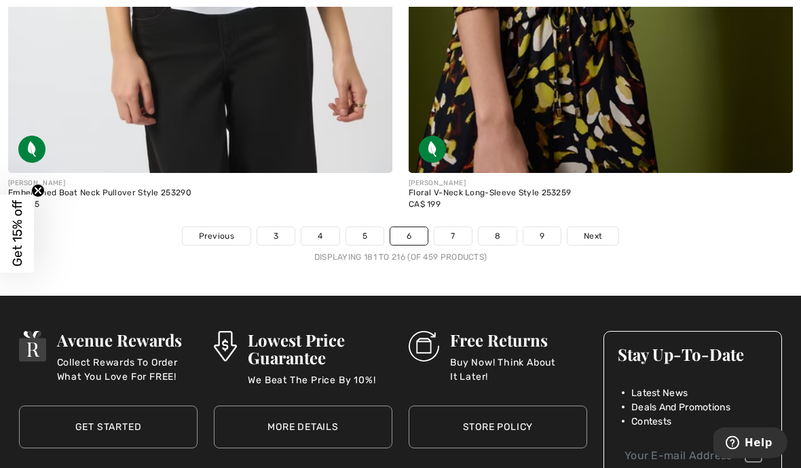
scroll to position [11791, 0]
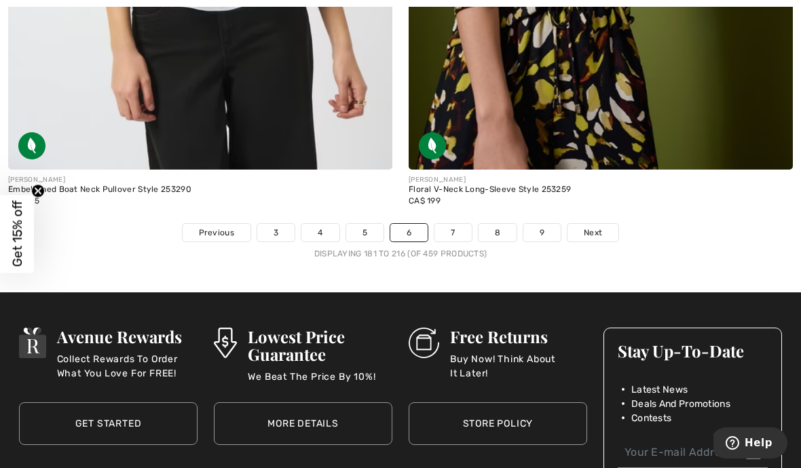
click at [468, 224] on link "7" at bounding box center [452, 233] width 37 height 18
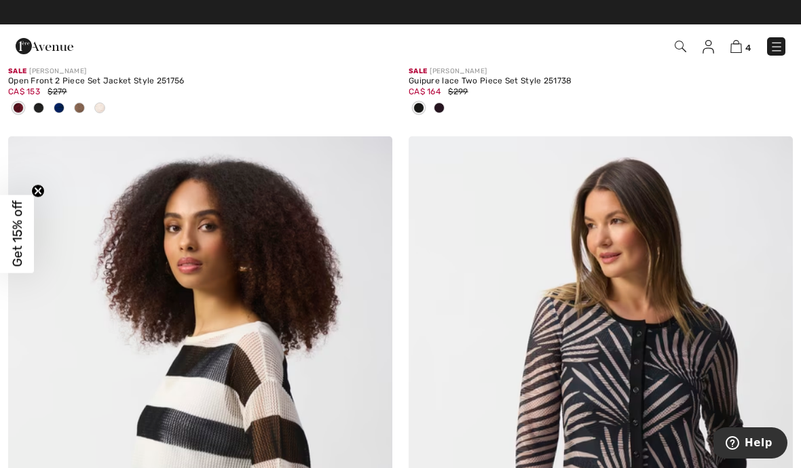
scroll to position [1871, 0]
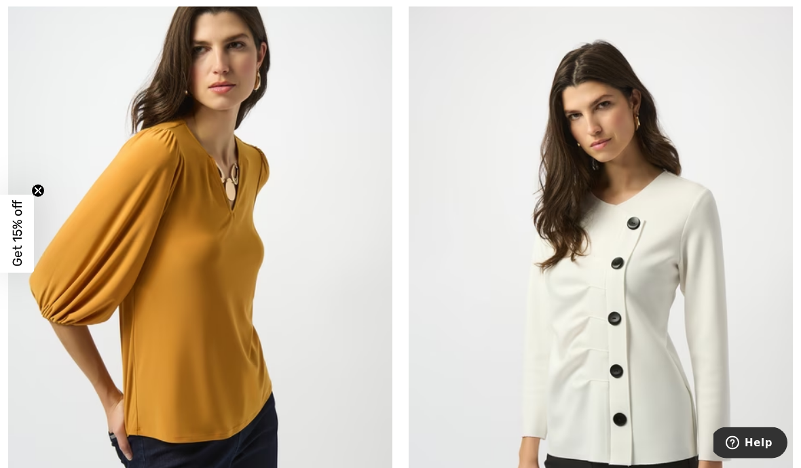
scroll to position [8691, 0]
click at [270, 366] on img at bounding box center [200, 284] width 384 height 576
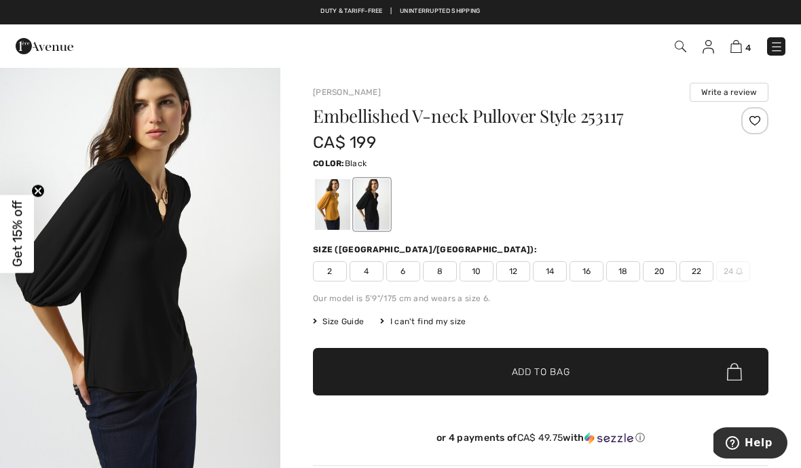
click at [326, 207] on div at bounding box center [332, 204] width 35 height 51
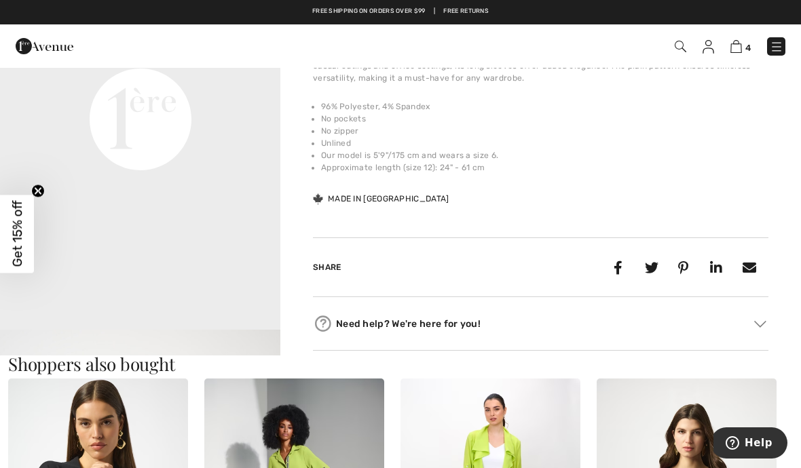
scroll to position [467, 0]
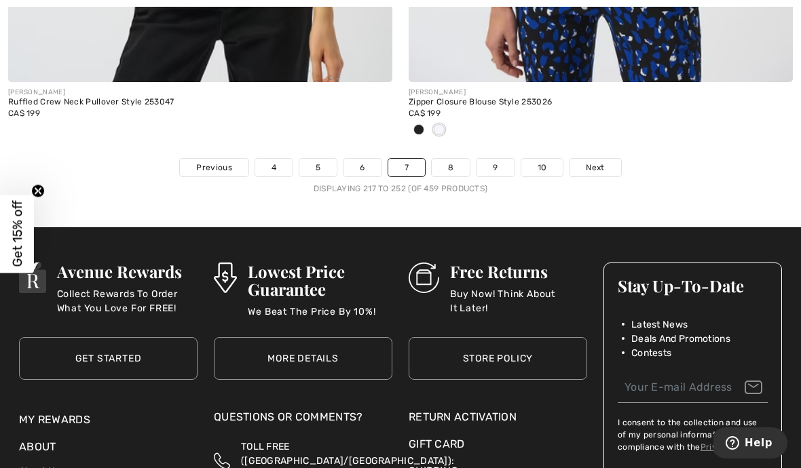
scroll to position [11780, 0]
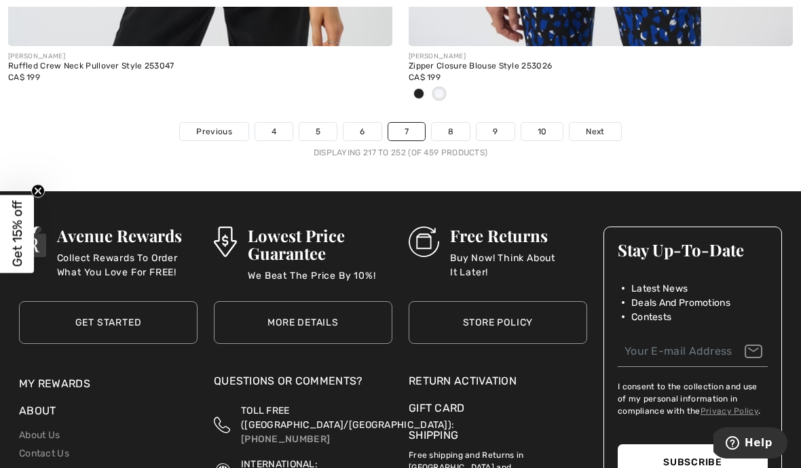
click at [449, 124] on link "8" at bounding box center [451, 132] width 38 height 18
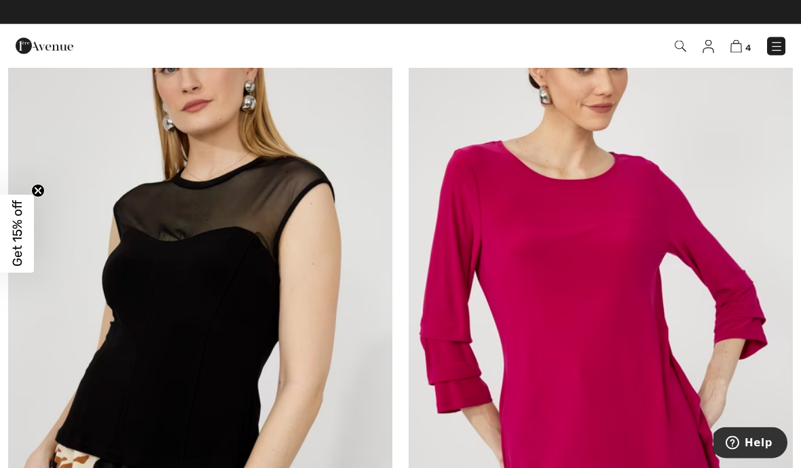
scroll to position [5442, 0]
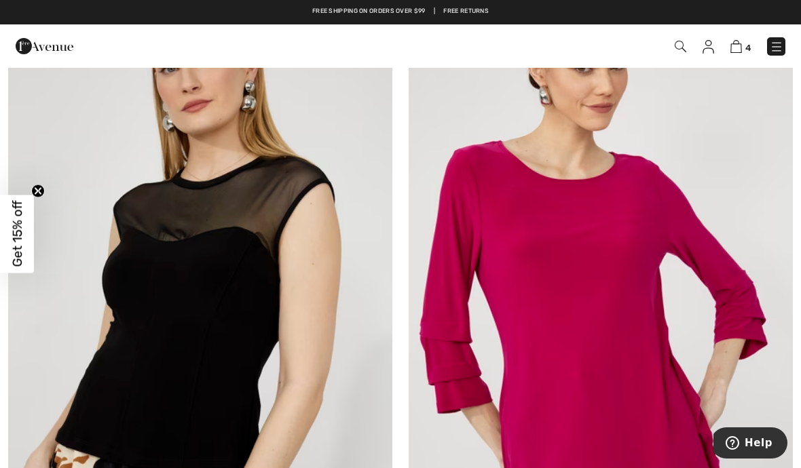
click at [331, 347] on img at bounding box center [200, 312] width 384 height 576
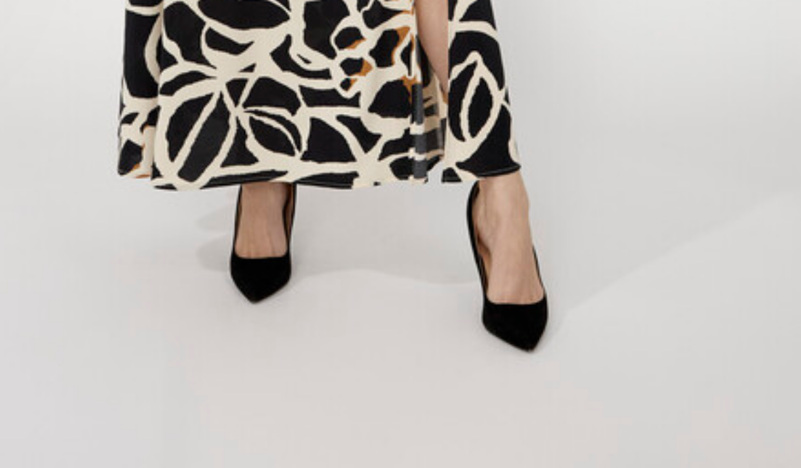
scroll to position [1851, 0]
click at [119, 37] on img "4 / 5" at bounding box center [140, 190] width 280 height 421
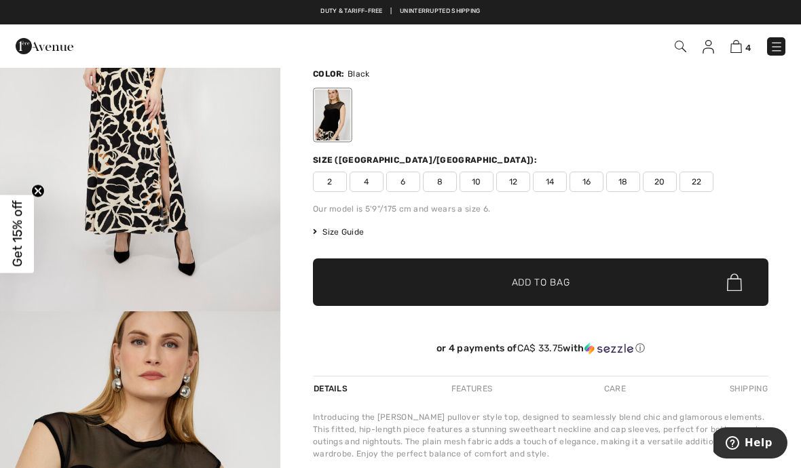
scroll to position [90, 0]
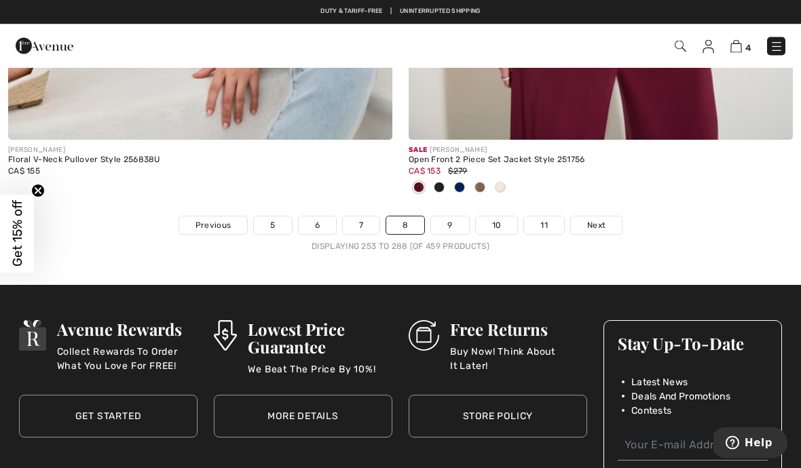
scroll to position [11933, 0]
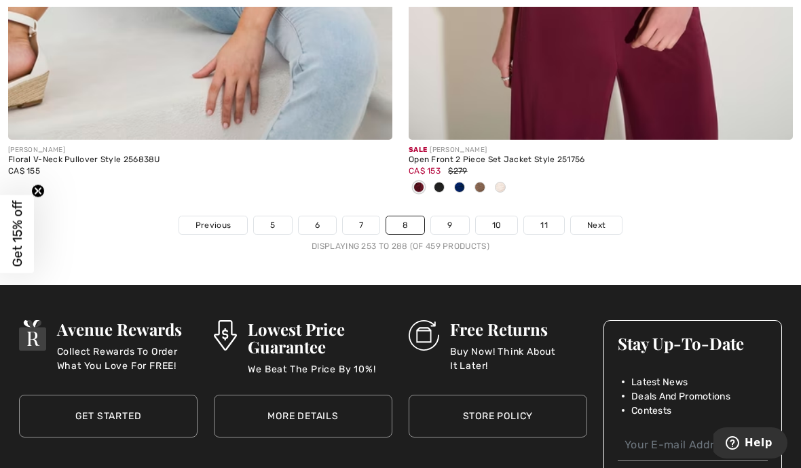
click at [457, 216] on link "9" at bounding box center [449, 225] width 37 height 18
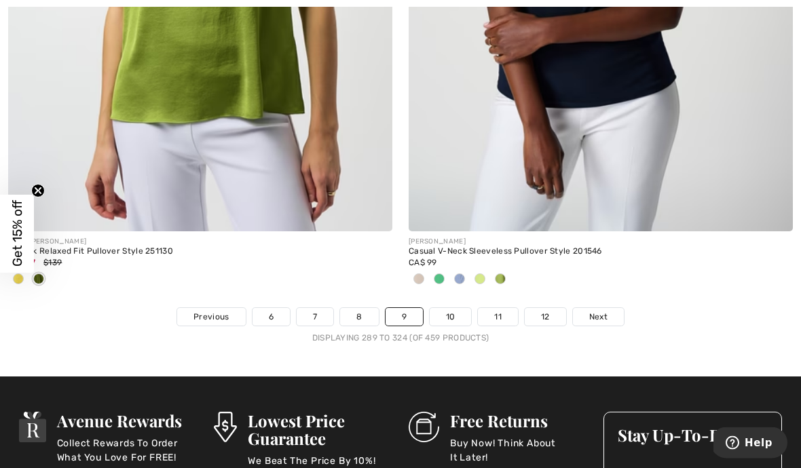
scroll to position [11941, 0]
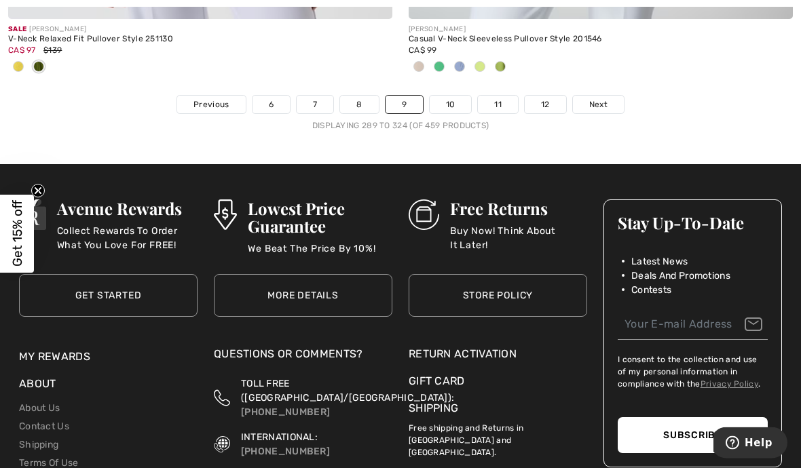
click at [449, 100] on link "10" at bounding box center [451, 105] width 42 height 18
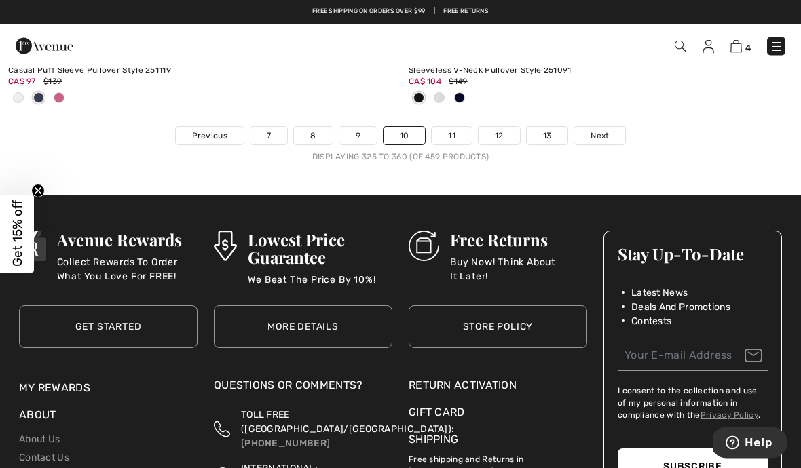
scroll to position [11976, 0]
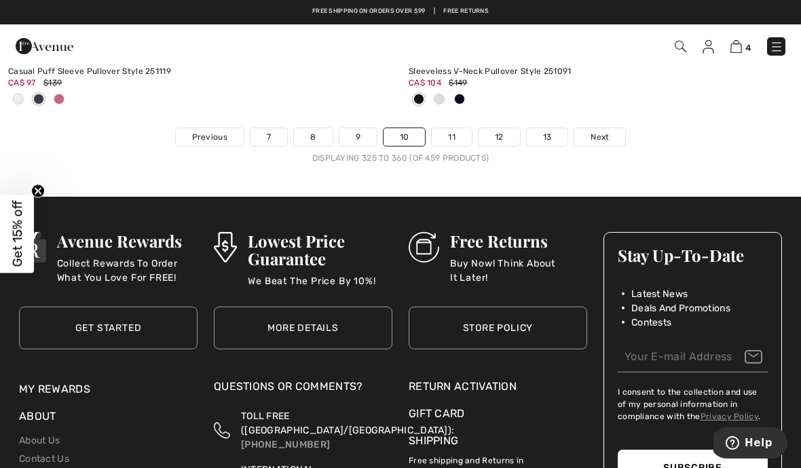
click at [359, 130] on link "9" at bounding box center [357, 137] width 37 height 18
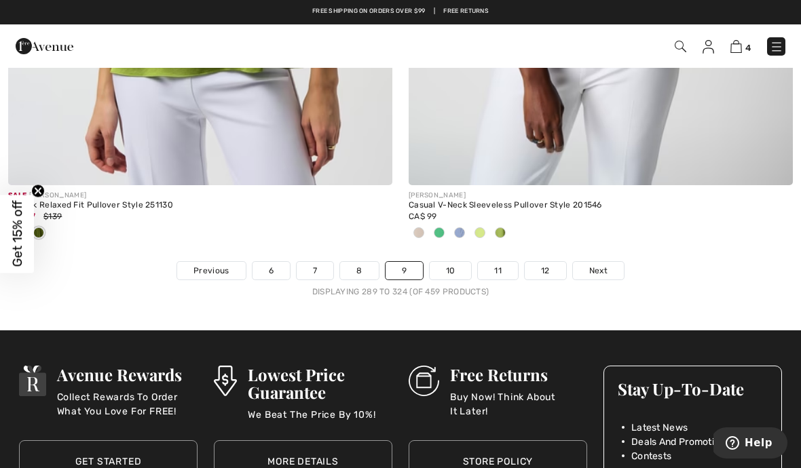
scroll to position [11777, 0]
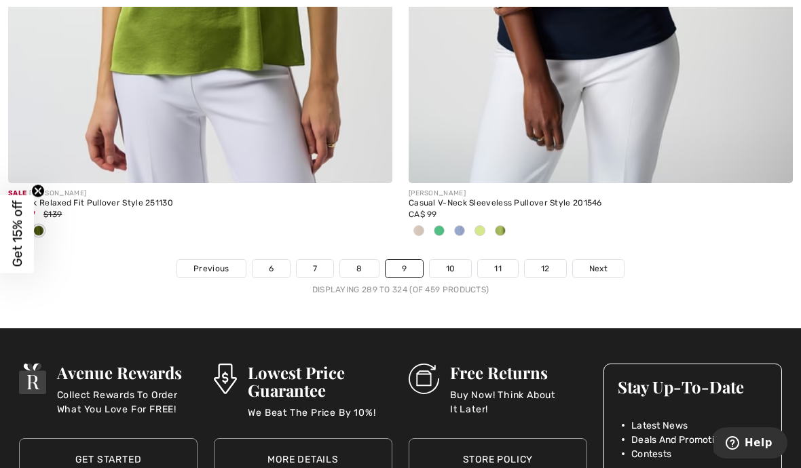
click at [360, 266] on link "8" at bounding box center [359, 269] width 38 height 18
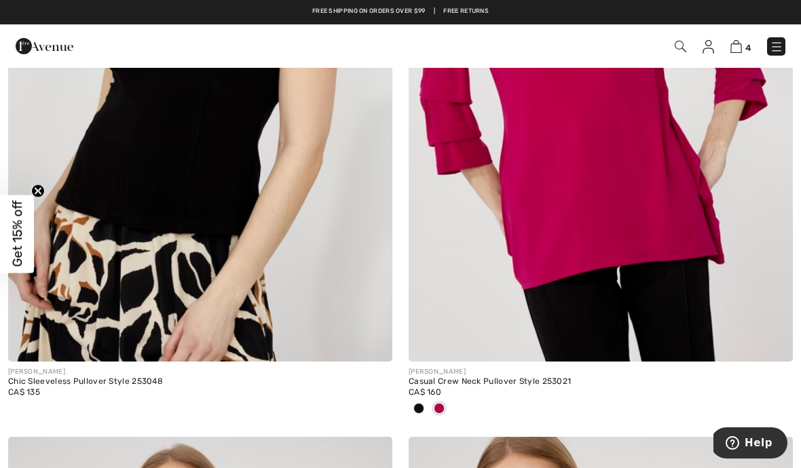
scroll to position [5403, 0]
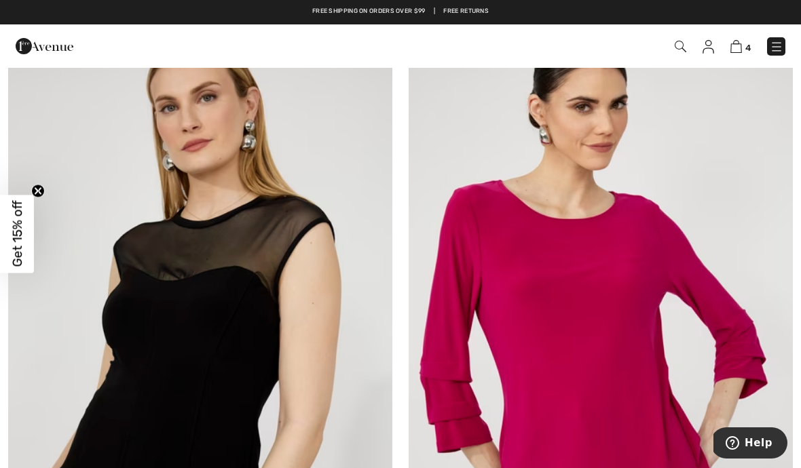
click at [324, 373] on img at bounding box center [200, 352] width 384 height 576
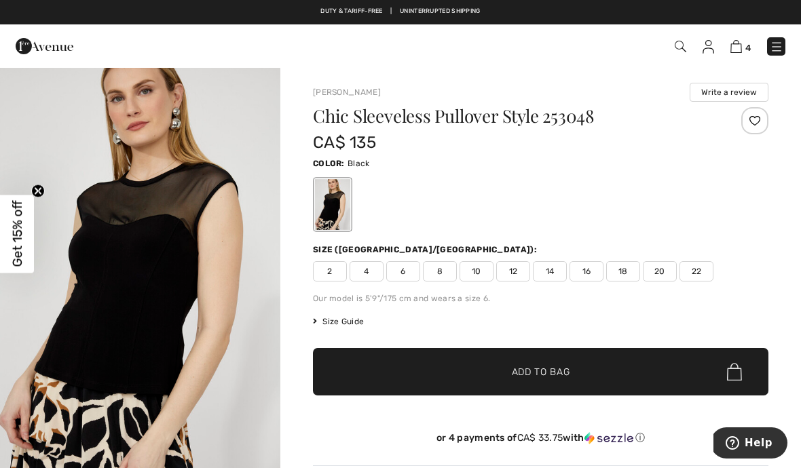
click at [629, 271] on span "18" at bounding box center [623, 271] width 34 height 20
click at [554, 373] on span "Add to Bag" at bounding box center [541, 372] width 58 height 14
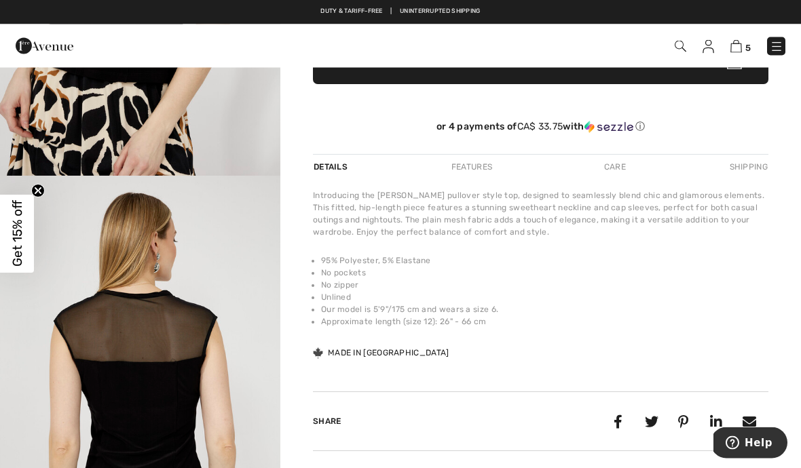
scroll to position [305, 0]
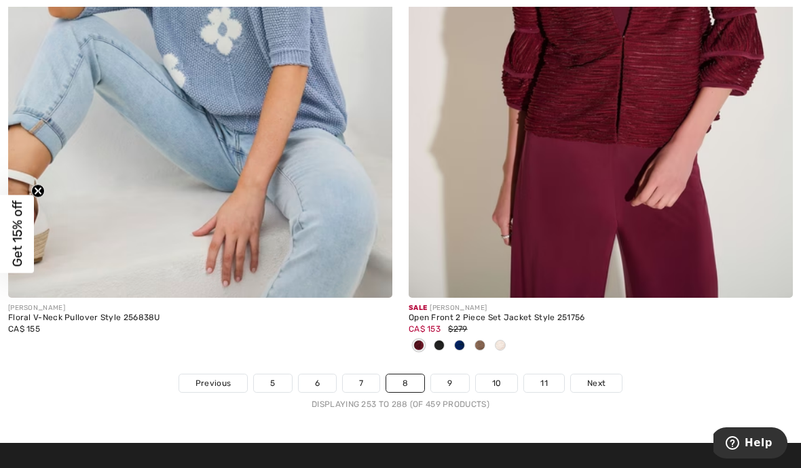
scroll to position [11831, 0]
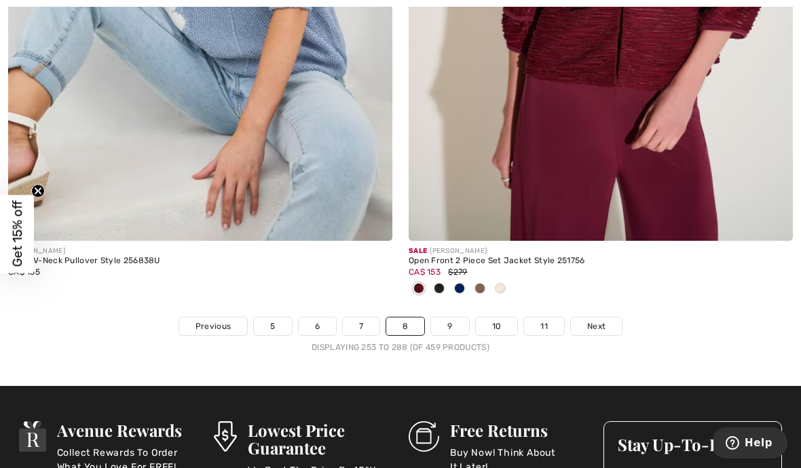
click at [499, 324] on link "10" at bounding box center [497, 327] width 42 height 18
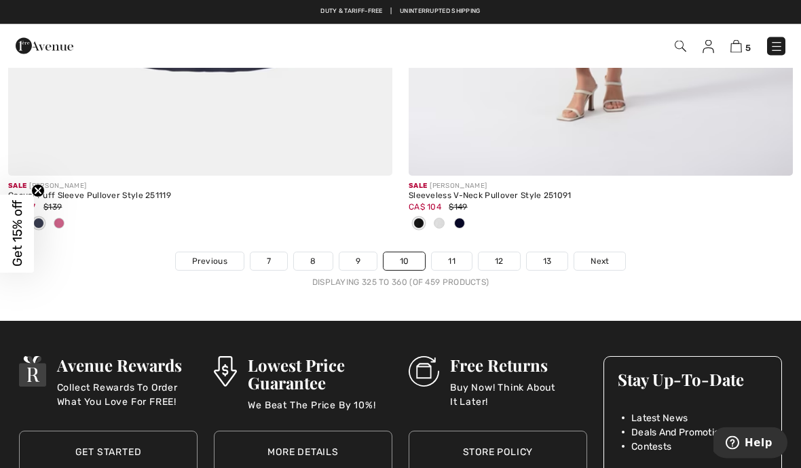
scroll to position [11851, 0]
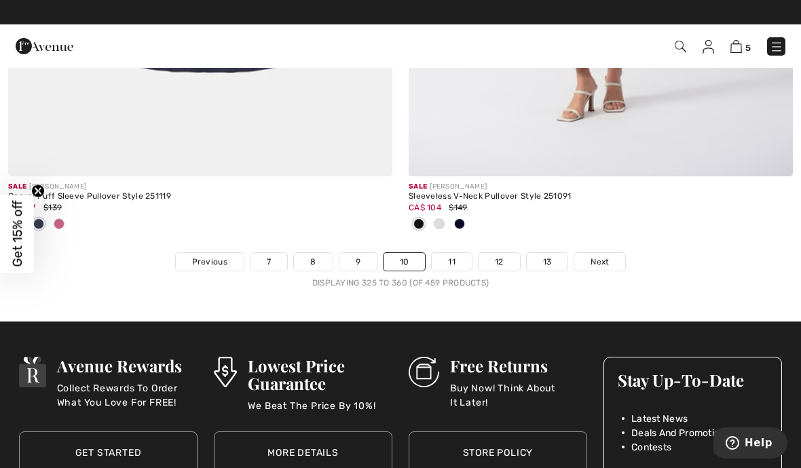
click at [457, 253] on link "11" at bounding box center [452, 262] width 40 height 18
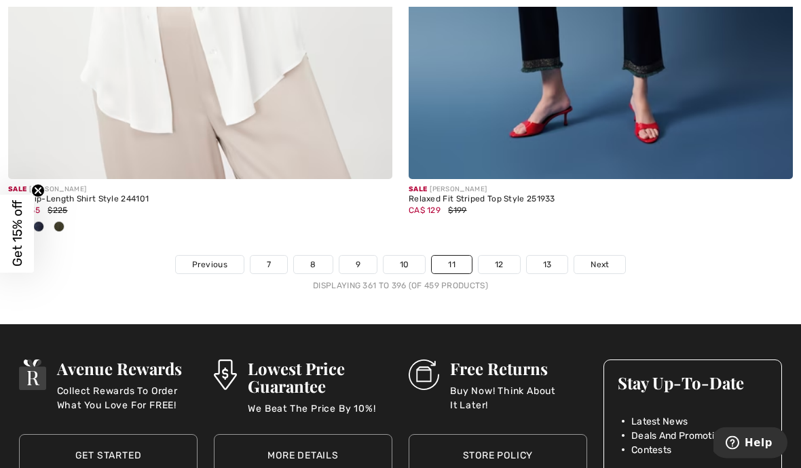
scroll to position [11808, 0]
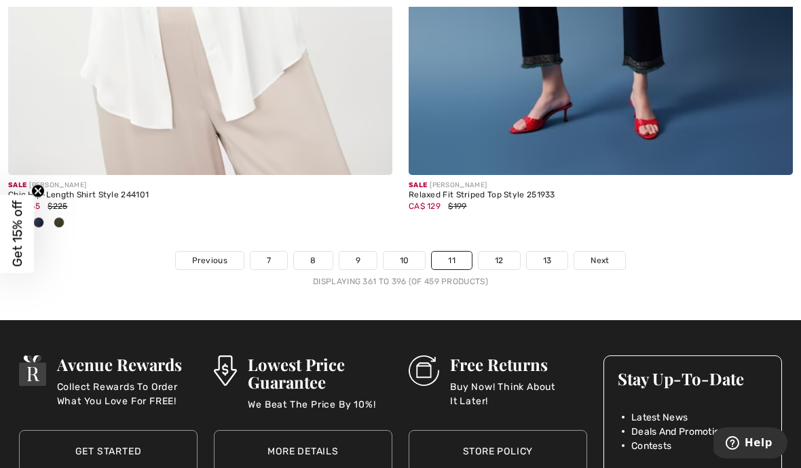
click at [507, 252] on link "12" at bounding box center [498, 261] width 41 height 18
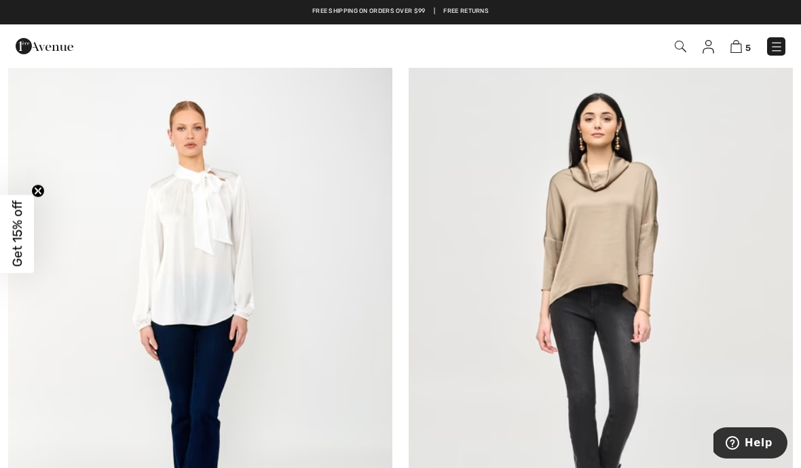
scroll to position [3354, 0]
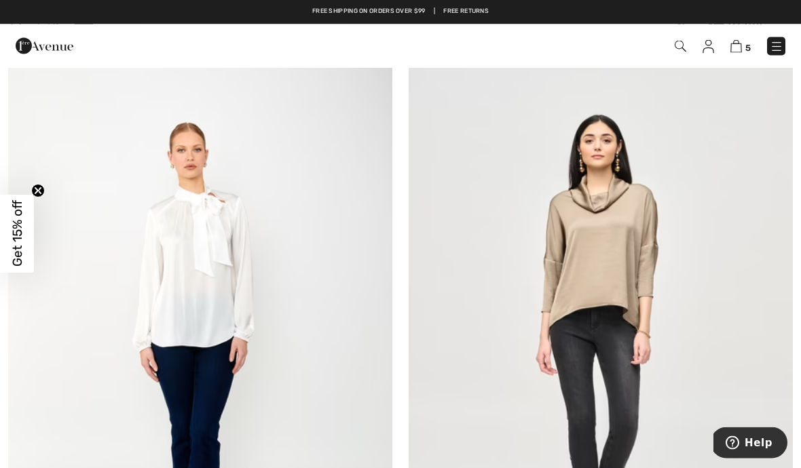
click at [633, 204] on img at bounding box center [601, 342] width 384 height 576
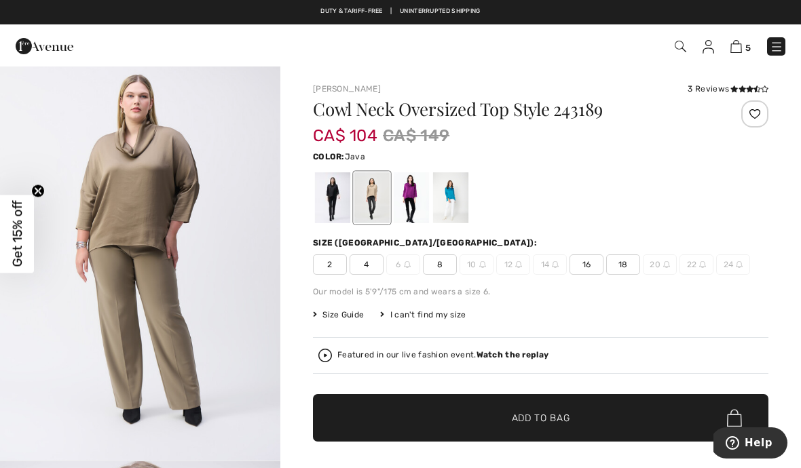
scroll to position [1287, 0]
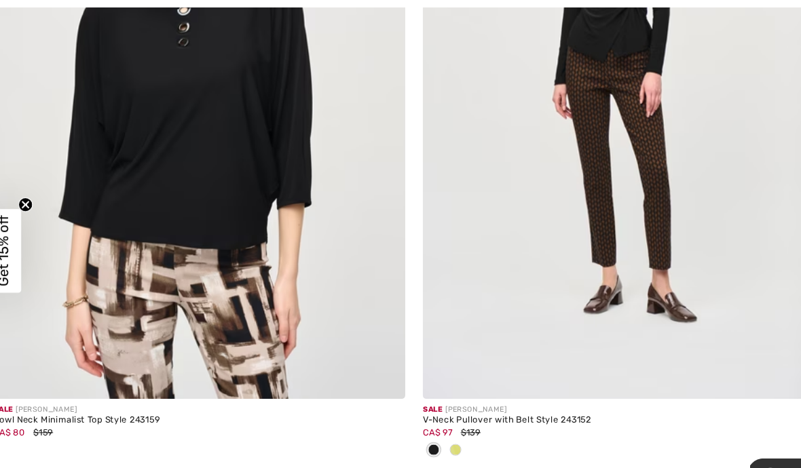
scroll to position [9027, 0]
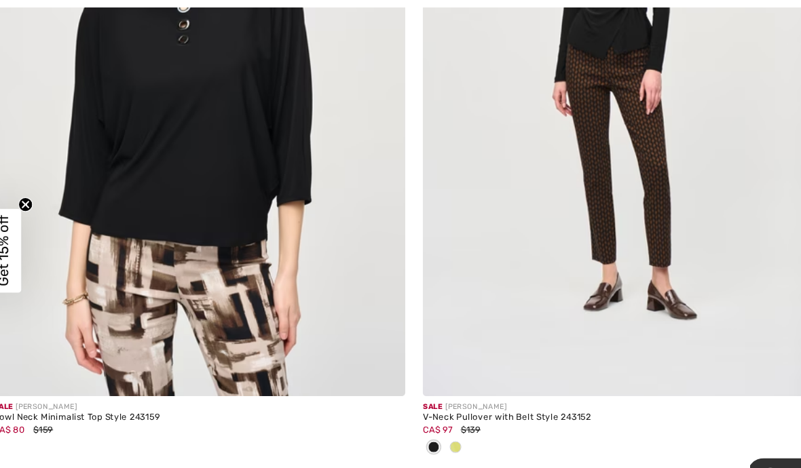
click at [666, 238] on img at bounding box center [601, 82] width 384 height 576
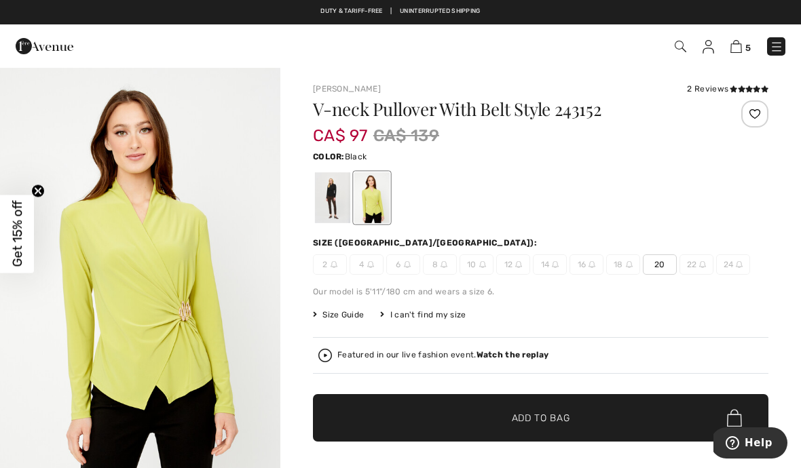
click at [326, 191] on div at bounding box center [332, 197] width 35 height 51
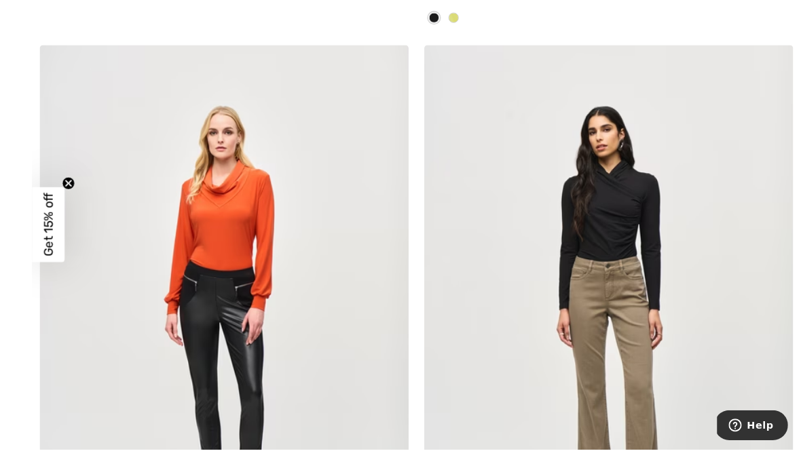
scroll to position [9450, 0]
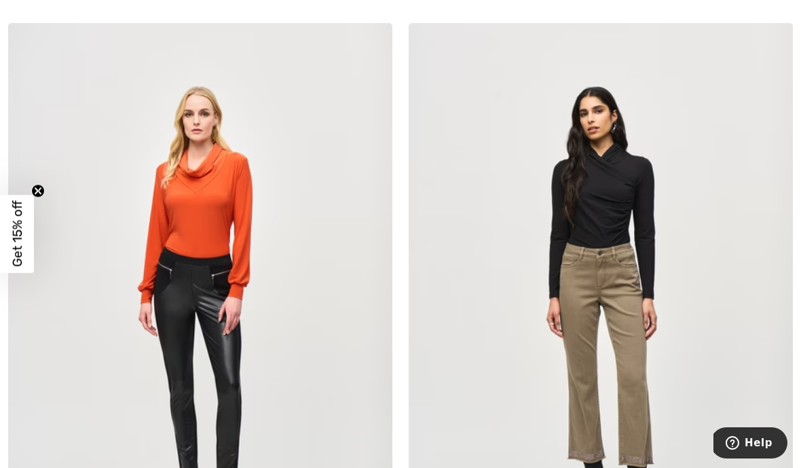
click at [619, 251] on img at bounding box center [601, 311] width 384 height 576
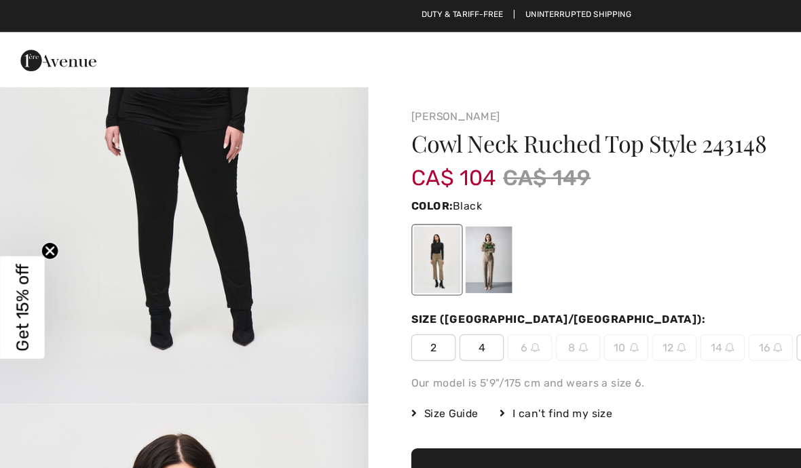
scroll to position [1859, 0]
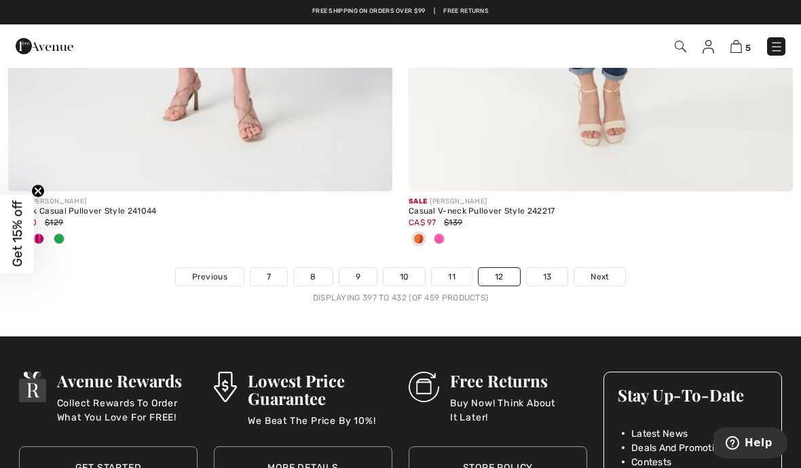
scroll to position [11817, 0]
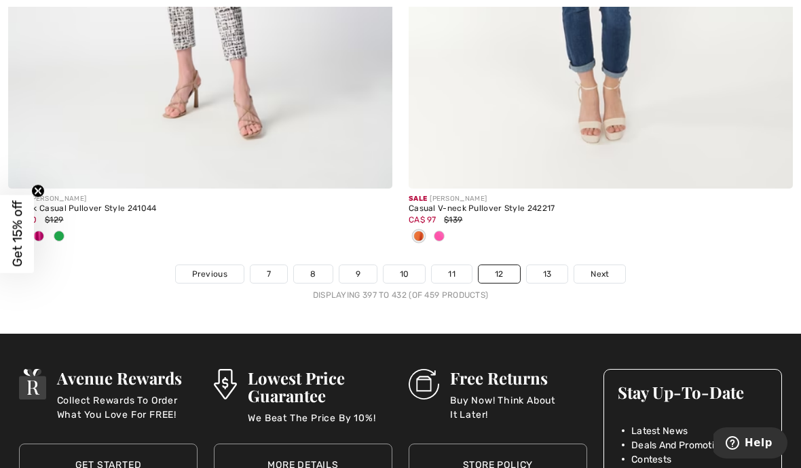
click at [550, 269] on link "13" at bounding box center [547, 274] width 41 height 18
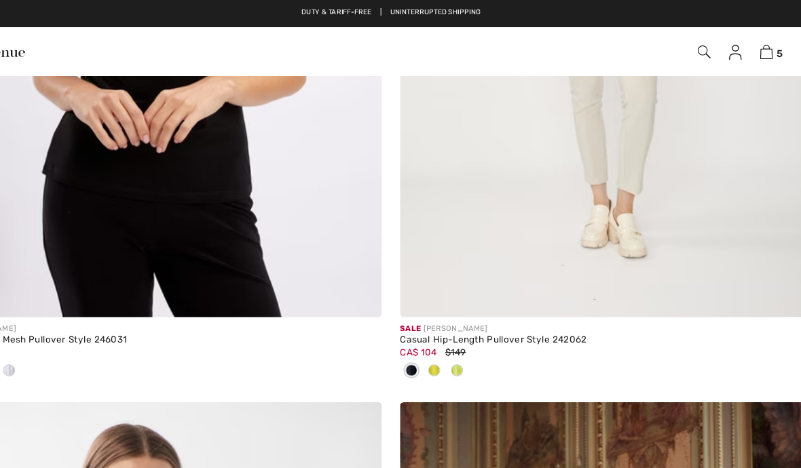
scroll to position [2420, 0]
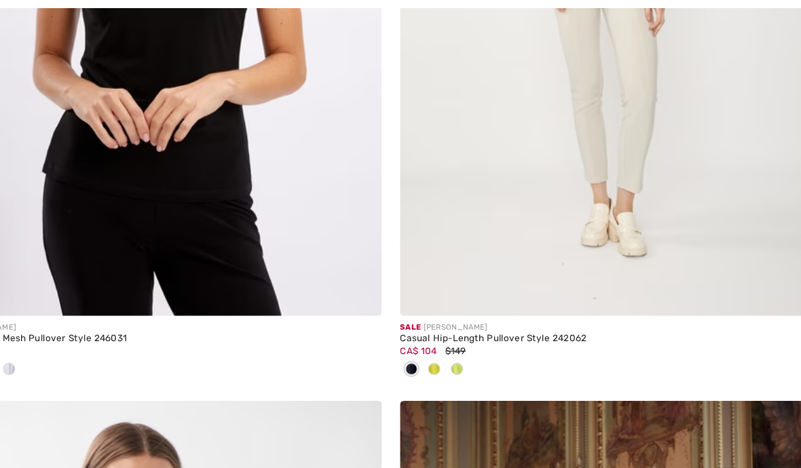
click at [421, 322] on div at bounding box center [601, 331] width 384 height 22
click at [454, 326] on span at bounding box center [459, 329] width 11 height 11
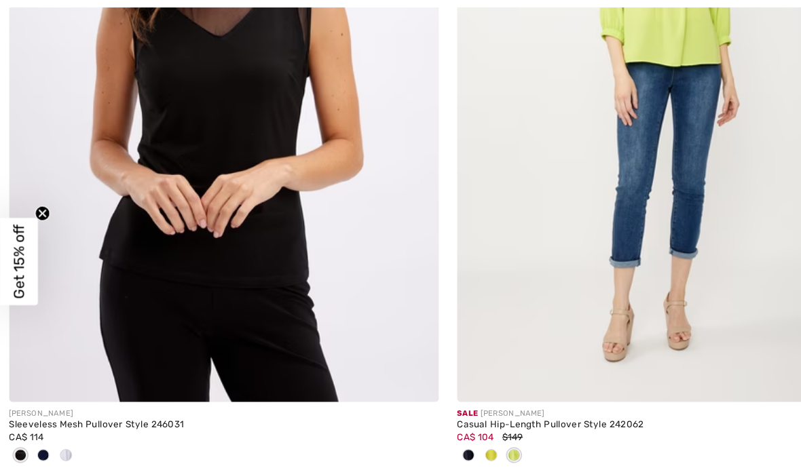
scroll to position [2343, 0]
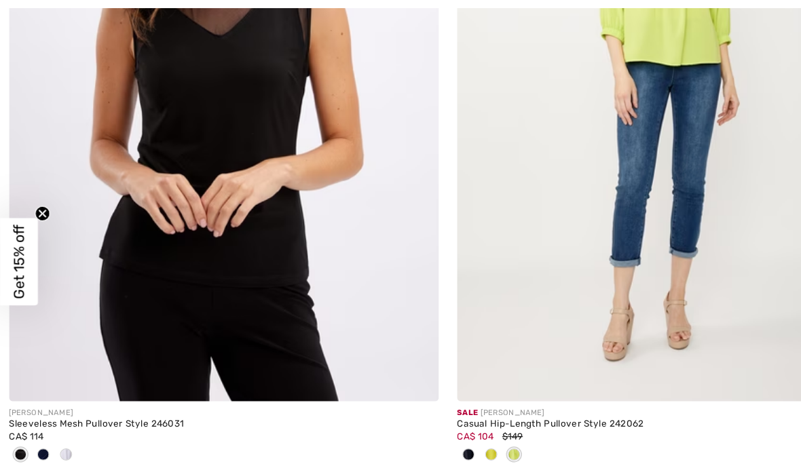
click at [447, 400] on div at bounding box center [439, 407] width 20 height 22
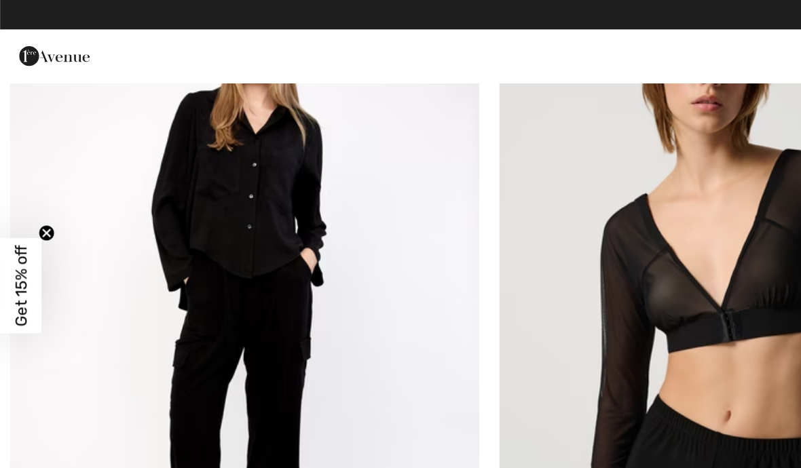
scroll to position [8253, 0]
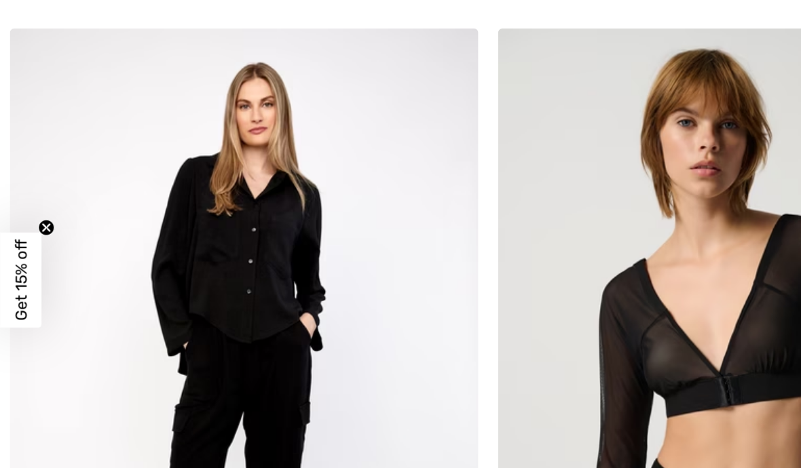
click at [262, 178] on img at bounding box center [200, 316] width 384 height 576
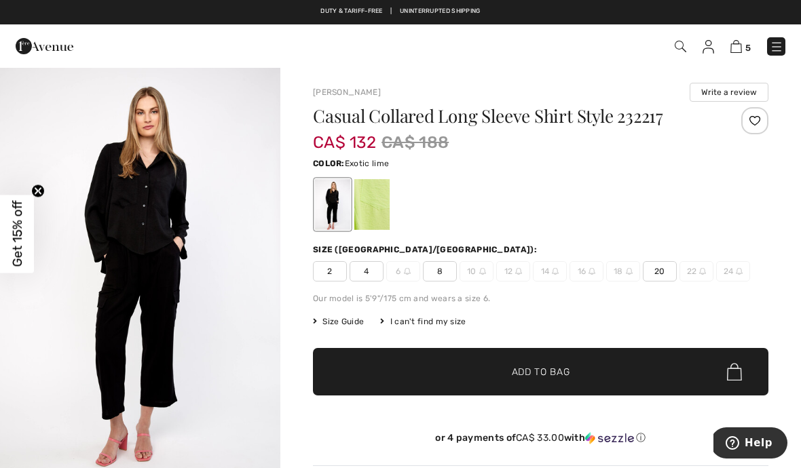
click at [363, 194] on div at bounding box center [371, 204] width 35 height 51
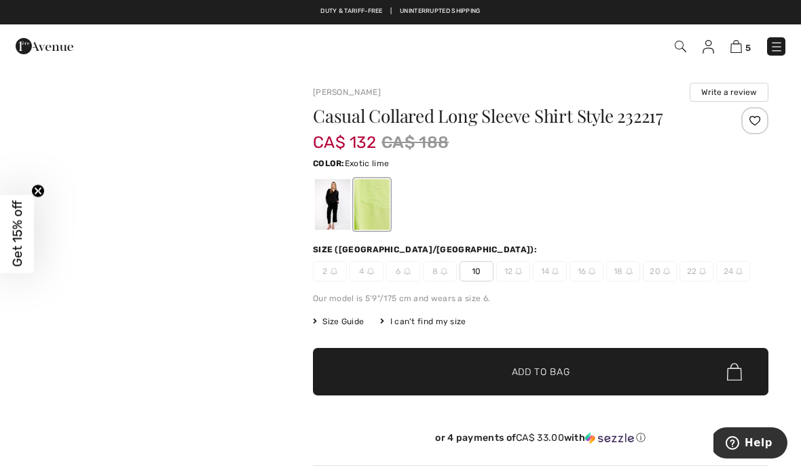
click at [372, 196] on div at bounding box center [371, 204] width 35 height 51
click at [331, 207] on div at bounding box center [332, 204] width 35 height 51
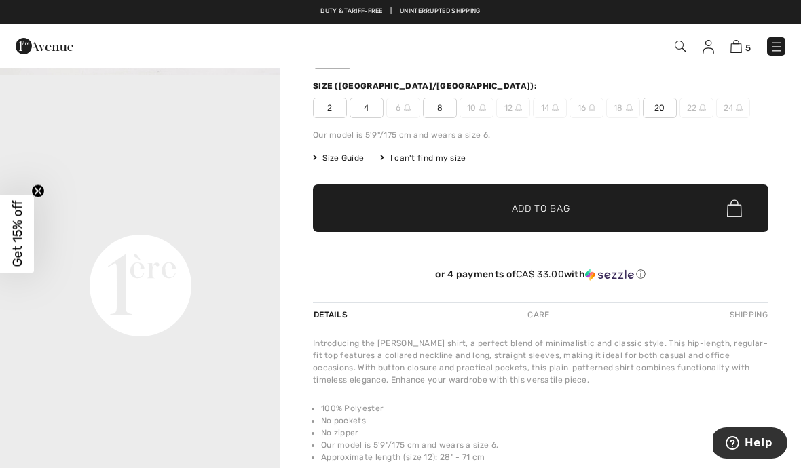
scroll to position [164, 0]
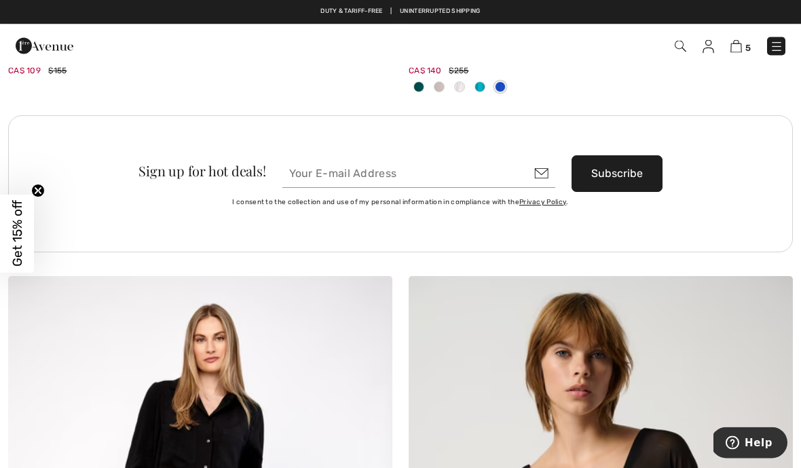
scroll to position [7869, 0]
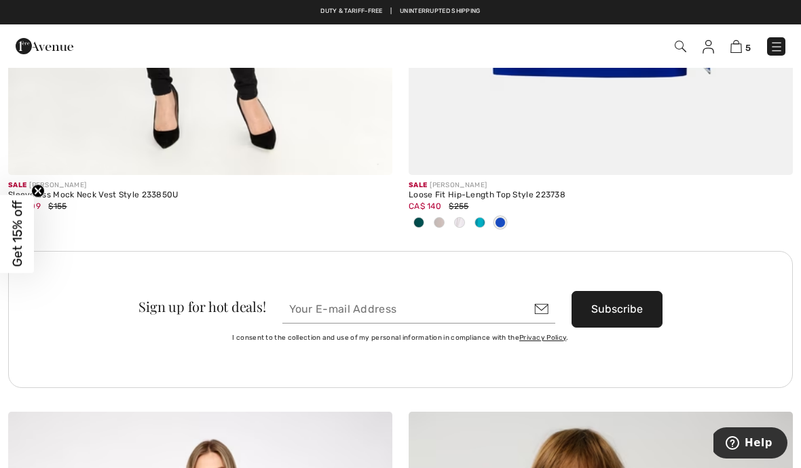
click at [738, 50] on img at bounding box center [736, 46] width 12 height 13
